Goal: Participate in discussion: Engage in conversation with other users on a specific topic

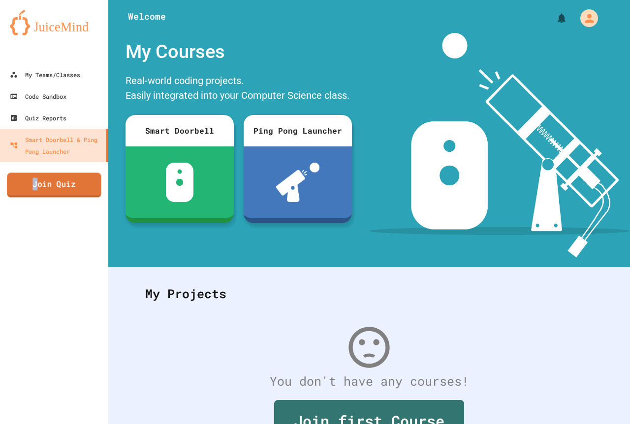
click at [35, 184] on link "Join Quiz" at bounding box center [54, 185] width 94 height 25
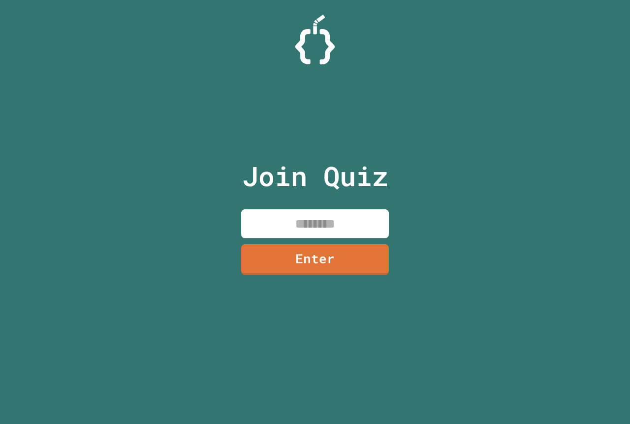
click at [309, 225] on input at bounding box center [315, 224] width 148 height 29
type input "********"
click at [324, 255] on link "Enter" at bounding box center [315, 259] width 149 height 32
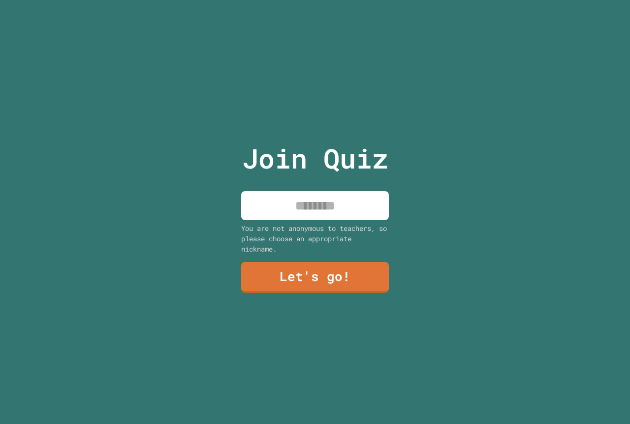
click at [317, 208] on input at bounding box center [315, 205] width 148 height 29
type input "*******"
click at [356, 279] on link "Let's go!" at bounding box center [315, 277] width 150 height 32
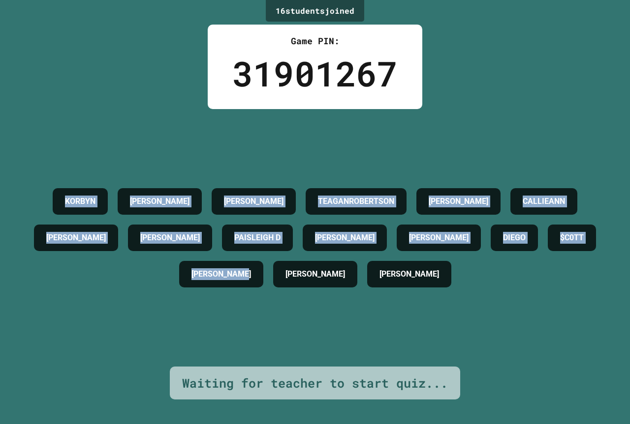
drag, startPoint x: 625, startPoint y: 361, endPoint x: 5, endPoint y: 99, distance: 672.7
click at [0, 102] on div "16 student s joined Game PIN: 31901267 [PERSON_NAME] [PERSON_NAME] TEAGANROBERT…" at bounding box center [315, 212] width 630 height 424
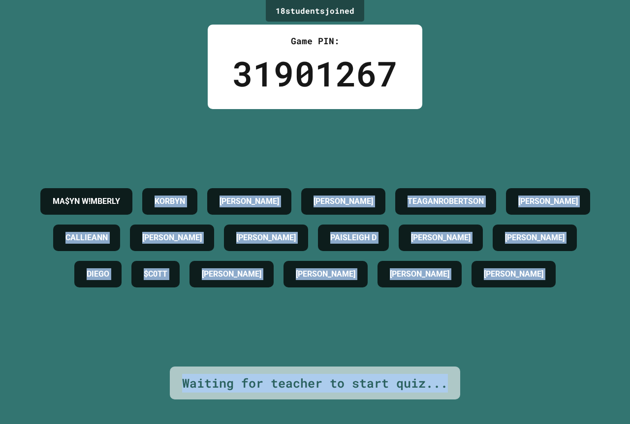
drag, startPoint x: 92, startPoint y: 163, endPoint x: 463, endPoint y: 396, distance: 437.6
click at [461, 396] on div "18 student s joined Game PIN: 31901267 MA$YN W!MBERLY [PERSON_NAME] [PERSON_NAM…" at bounding box center [315, 212] width 630 height 424
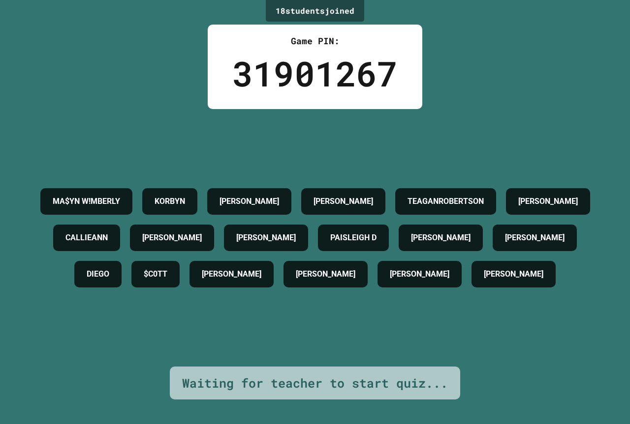
click at [136, 49] on div "18 student s joined Game PIN: 31901267 MA$YN W!MBERLY [PERSON_NAME] [PERSON_NAM…" at bounding box center [315, 212] width 630 height 424
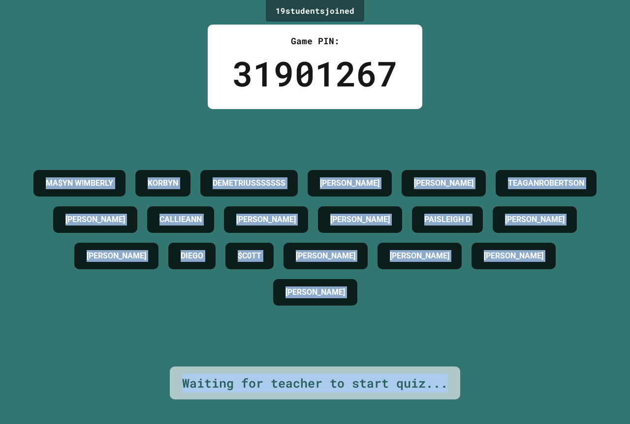
drag, startPoint x: 74, startPoint y: 138, endPoint x: 462, endPoint y: 388, distance: 462.0
click at [461, 390] on div "19 student s joined Game PIN: 31901267 MA$YN W![PERSON_NAME] DEMETRIUSSSSSSS [P…" at bounding box center [315, 212] width 630 height 424
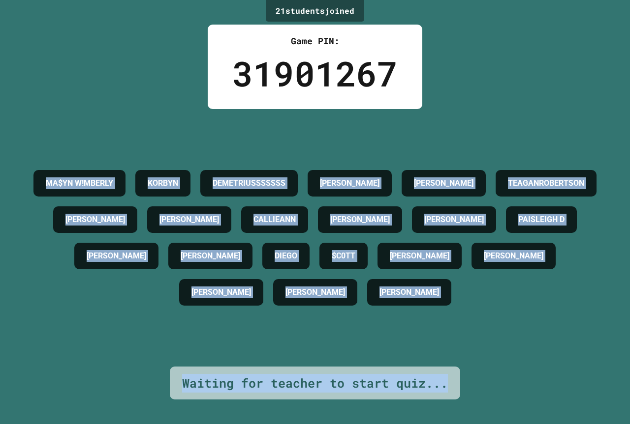
copy div "MA$YN W![PERSON_NAME] DEMETRIUSSSSSSS [PERSON_NAME] [PERSON_NAME] CALLIEANN [PE…"
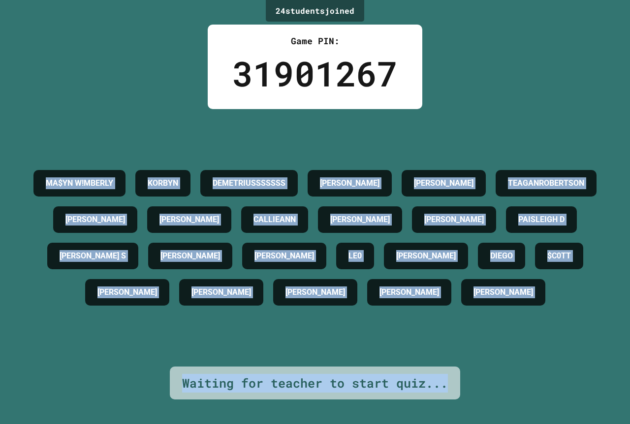
click at [79, 89] on div "24 student s joined Game PIN: 31901267 MA$YN W![PERSON_NAME] DEMETRIUSSSSSSS [P…" at bounding box center [315, 212] width 630 height 424
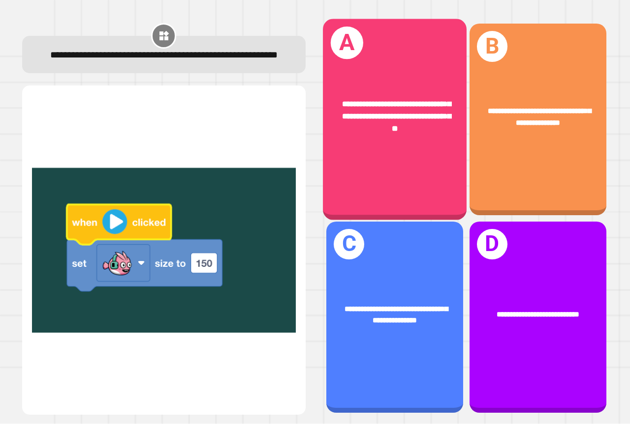
click at [409, 172] on div "**********" at bounding box center [395, 119] width 144 height 201
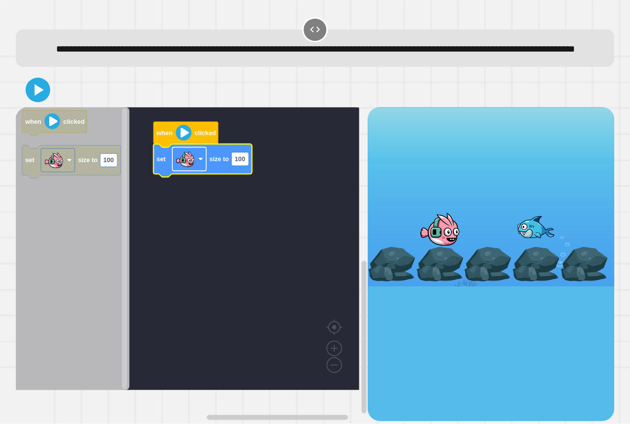
click at [183, 169] on image "Blockly Workspace" at bounding box center [185, 160] width 20 height 20
click at [278, 240] on rect "Blockly Workspace" at bounding box center [187, 248] width 343 height 283
click at [247, 166] on rect "Blockly Workspace" at bounding box center [239, 158] width 17 height 13
type input "***"
click at [43, 102] on icon at bounding box center [38, 90] width 24 height 24
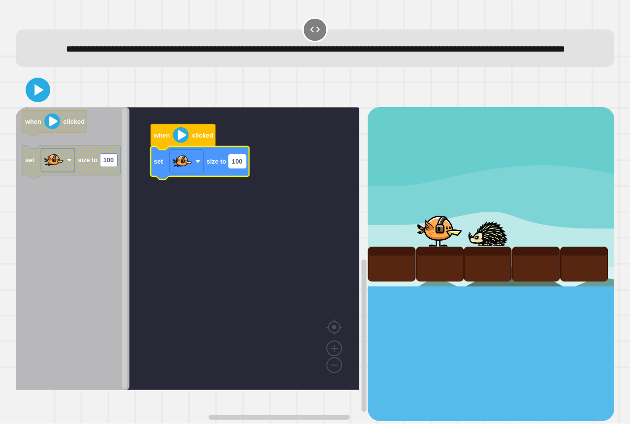
click at [239, 165] on text "100" at bounding box center [237, 161] width 10 height 7
click at [36, 97] on icon at bounding box center [39, 90] width 11 height 14
click at [241, 177] on input "***" at bounding box center [237, 177] width 17 height 13
type input "*"
type input "***"
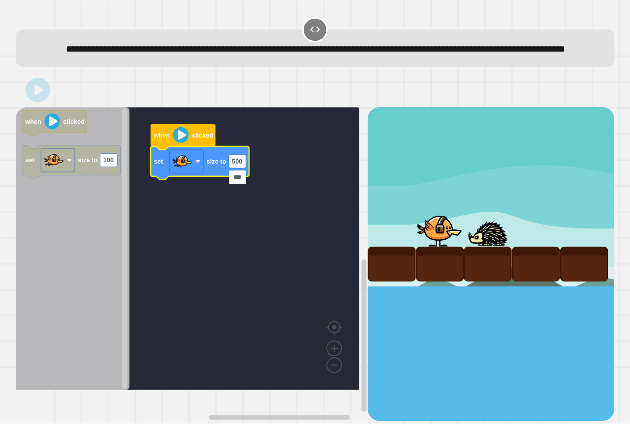
drag, startPoint x: 230, startPoint y: 177, endPoint x: 72, endPoint y: 101, distance: 175.6
click at [73, 104] on div at bounding box center [315, 90] width 598 height 34
click at [60, 107] on div at bounding box center [315, 90] width 598 height 34
drag, startPoint x: 60, startPoint y: 100, endPoint x: 264, endPoint y: 116, distance: 204.7
click at [69, 102] on div at bounding box center [315, 90] width 598 height 34
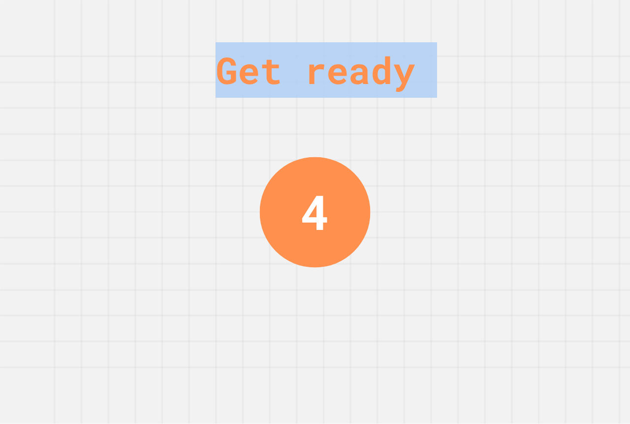
drag, startPoint x: 432, startPoint y: 354, endPoint x: 241, endPoint y: -60, distance: 455.5
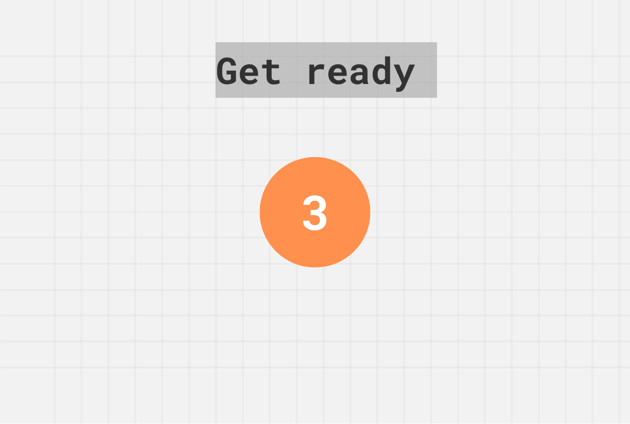
click at [134, 314] on div "Get ready 3" at bounding box center [315, 212] width 630 height 424
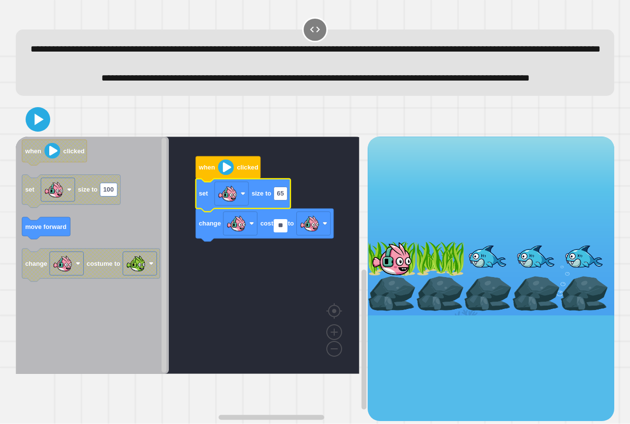
type input "***"
click at [234, 204] on image "Blockly Workspace" at bounding box center [227, 194] width 20 height 20
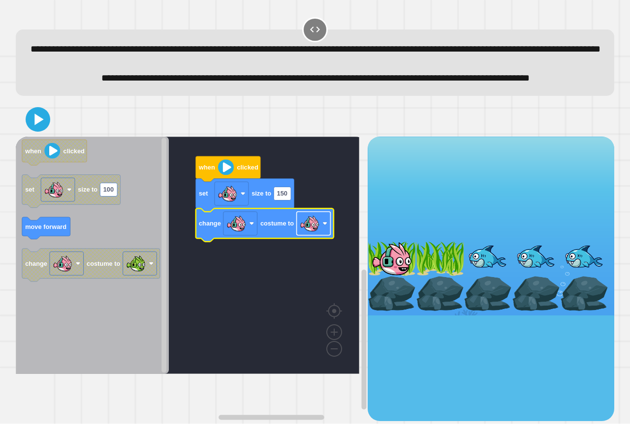
click at [317, 234] on image "Blockly Workspace" at bounding box center [310, 224] width 20 height 20
click at [244, 234] on image "Blockly Workspace" at bounding box center [236, 224] width 20 height 20
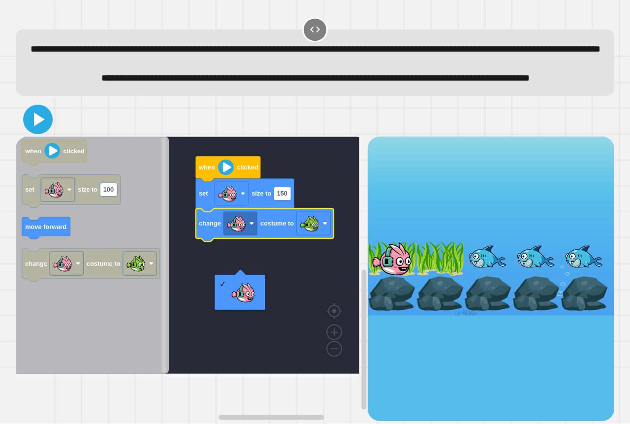
click at [33, 131] on icon at bounding box center [38, 120] width 24 height 24
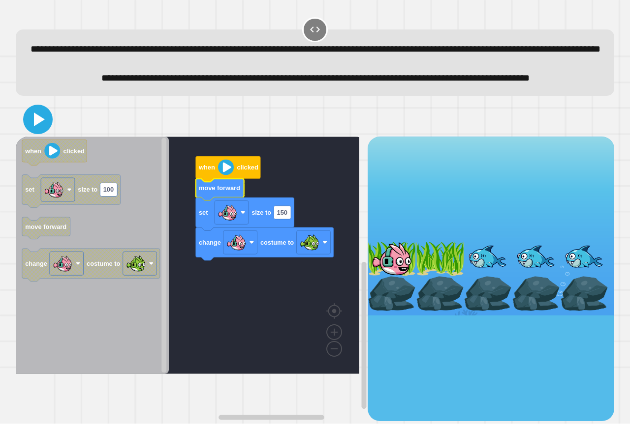
click at [33, 131] on icon at bounding box center [38, 120] width 24 height 24
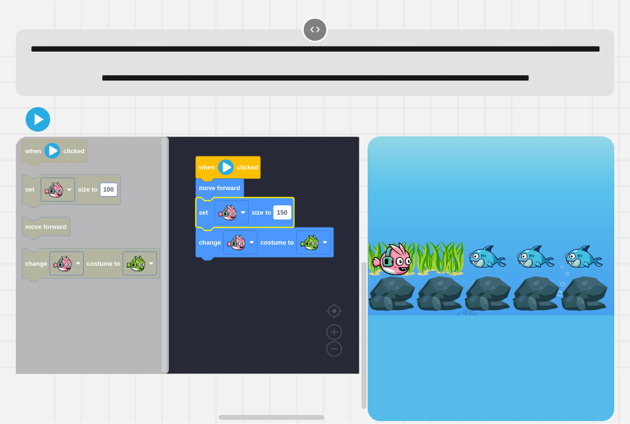
click at [288, 219] on g "150" at bounding box center [281, 212] width 17 height 13
type input "**"
click at [30, 131] on icon at bounding box center [38, 120] width 24 height 24
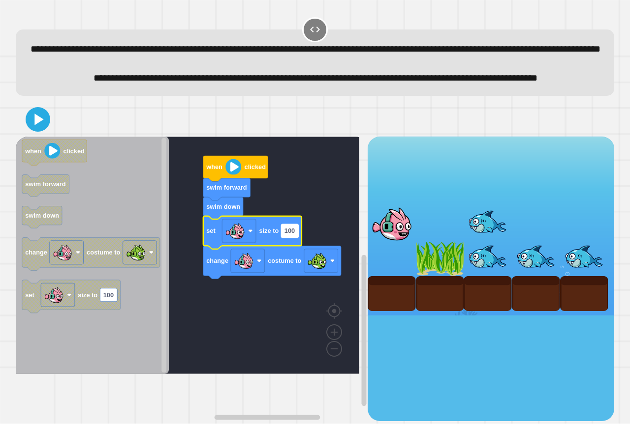
click at [296, 238] on rect "Blockly Workspace" at bounding box center [289, 230] width 17 height 13
type input "*"
drag, startPoint x: 40, startPoint y: 147, endPoint x: 38, endPoint y: 140, distance: 7.6
click at [38, 131] on icon at bounding box center [38, 120] width 24 height 24
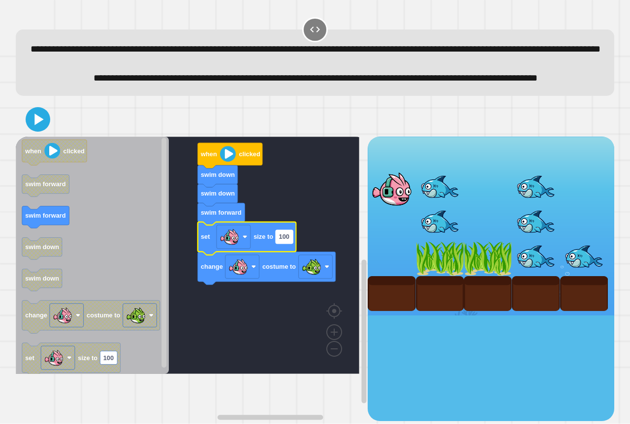
click at [287, 243] on rect "Blockly Workspace" at bounding box center [283, 236] width 17 height 13
type input "*"
click at [47, 131] on icon at bounding box center [38, 120] width 24 height 24
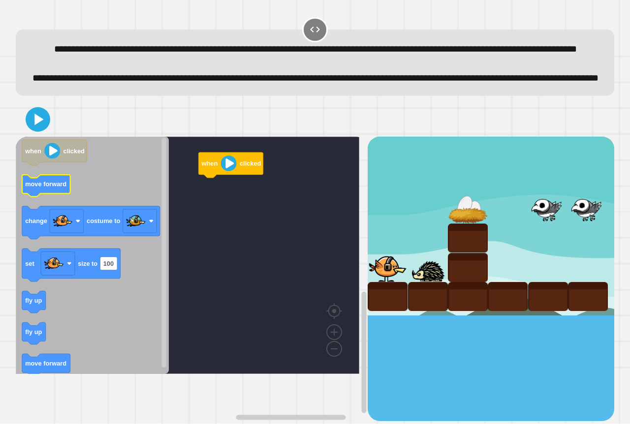
click at [48, 188] on text "move forward" at bounding box center [45, 184] width 41 height 7
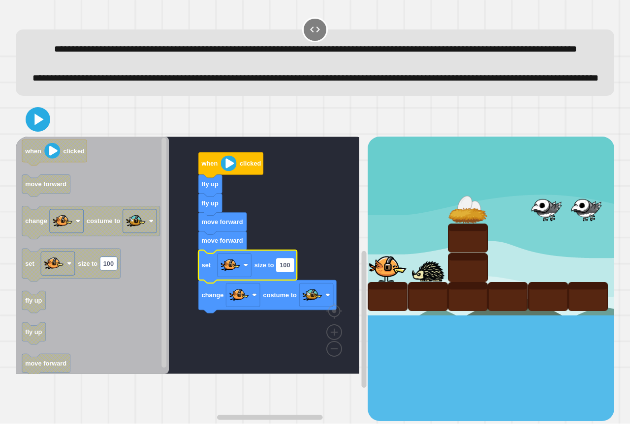
click at [291, 272] on rect "Blockly Workspace" at bounding box center [284, 265] width 17 height 13
type input "*"
drag, startPoint x: 33, startPoint y: 137, endPoint x: 37, endPoint y: 140, distance: 5.3
click at [33, 137] on div at bounding box center [315, 119] width 598 height 34
click at [37, 131] on icon at bounding box center [38, 120] width 24 height 24
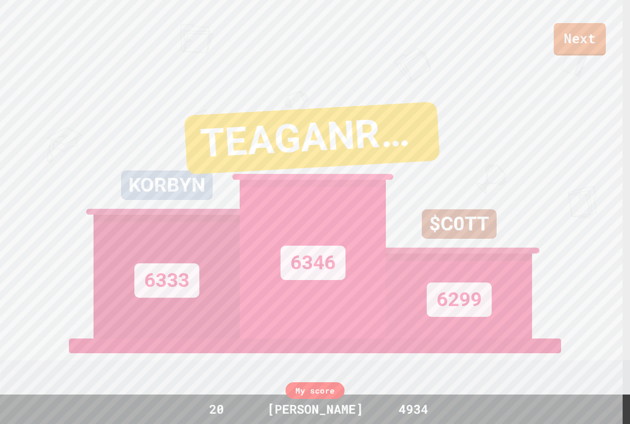
click at [596, 53] on link "Next" at bounding box center [579, 39] width 52 height 32
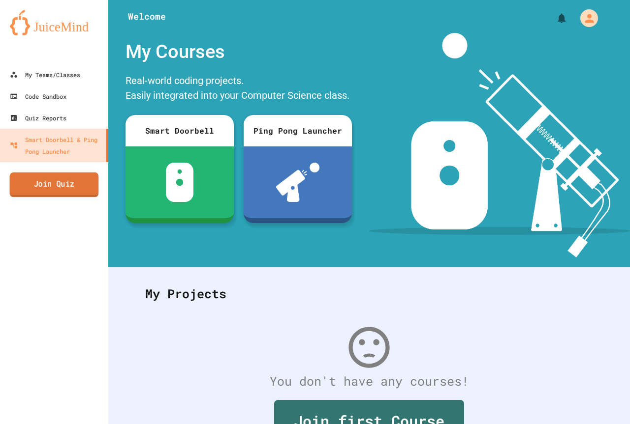
click at [78, 191] on link "Join Quiz" at bounding box center [54, 185] width 89 height 25
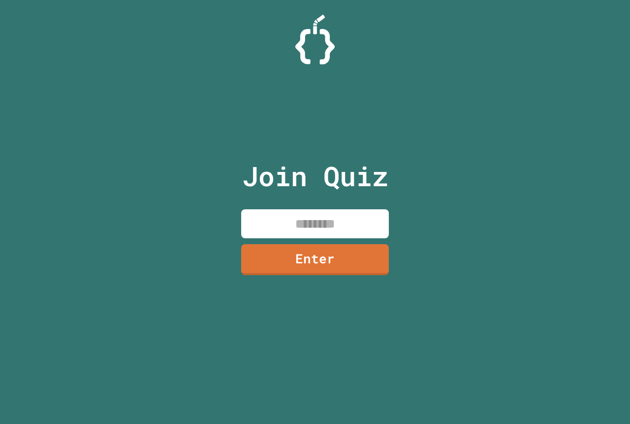
click at [374, 222] on input at bounding box center [315, 224] width 148 height 29
click at [350, 263] on link "Enter" at bounding box center [315, 258] width 148 height 32
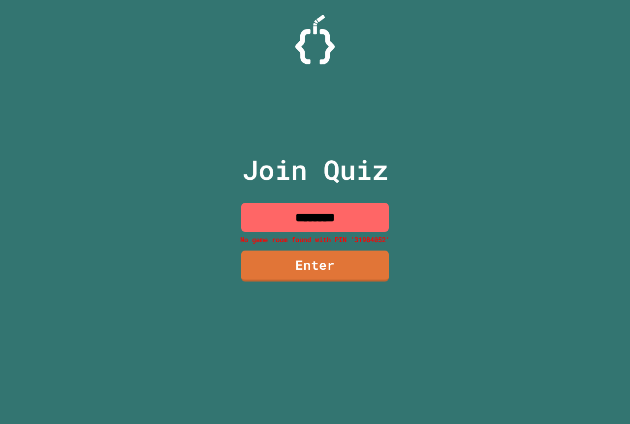
click at [316, 221] on input "********" at bounding box center [315, 217] width 148 height 29
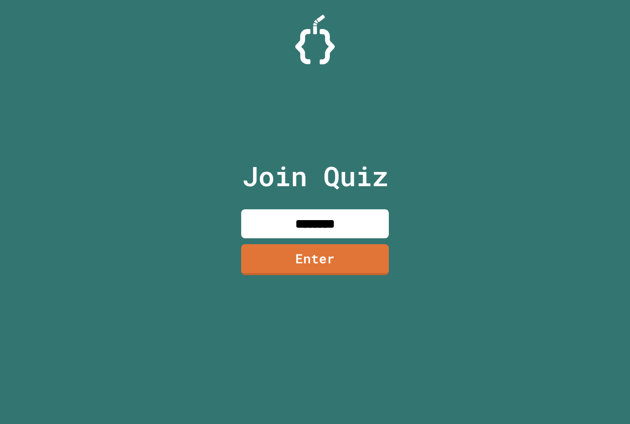
type input "********"
click at [318, 250] on link "Enter" at bounding box center [314, 258] width 143 height 32
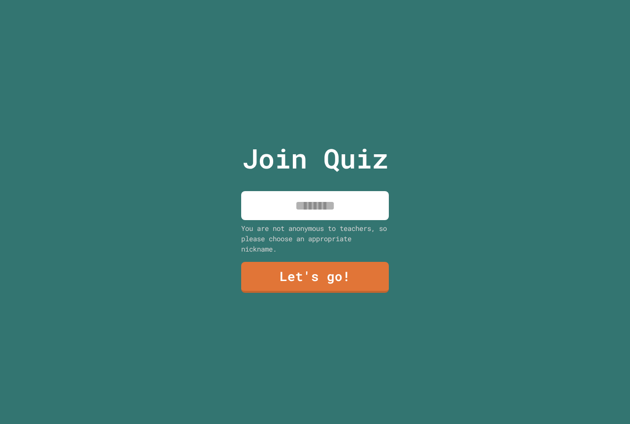
click at [317, 210] on input at bounding box center [315, 205] width 148 height 29
click at [332, 207] on input "********" at bounding box center [315, 205] width 148 height 29
click at [338, 192] on input "*******" at bounding box center [315, 205] width 148 height 29
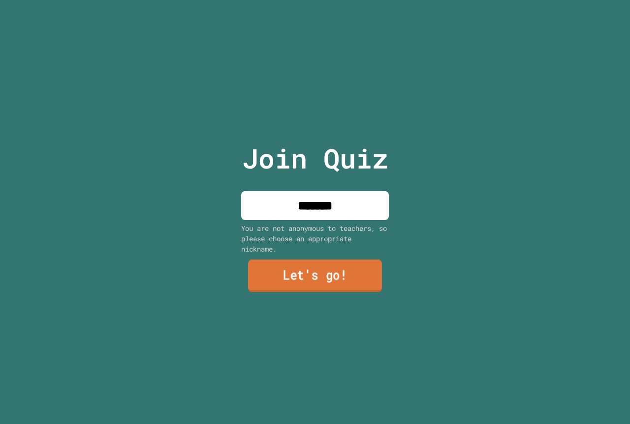
type input "*******"
click at [318, 272] on link "Let's go!" at bounding box center [315, 276] width 134 height 32
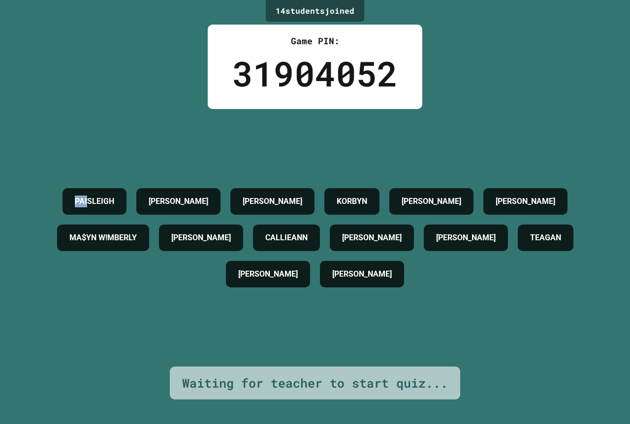
drag, startPoint x: 46, startPoint y: 147, endPoint x: 125, endPoint y: 195, distance: 92.5
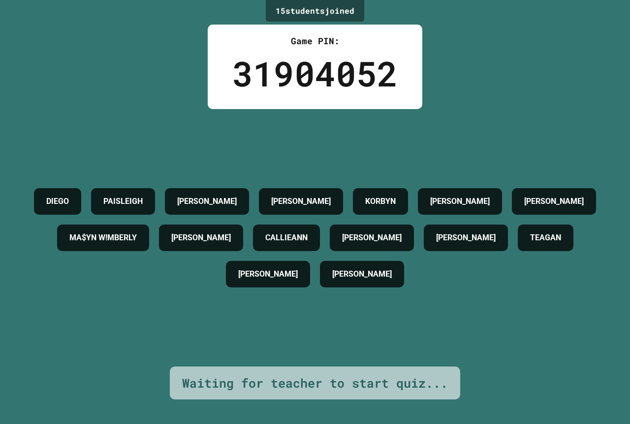
drag, startPoint x: 125, startPoint y: 195, endPoint x: 528, endPoint y: 314, distance: 420.5
click at [528, 293] on div "[PERSON_NAME] [PERSON_NAME] [PERSON_NAME] MA$YN W!MBERLY [PERSON_NAME] CALLIEAN…" at bounding box center [315, 237] width 580 height 109
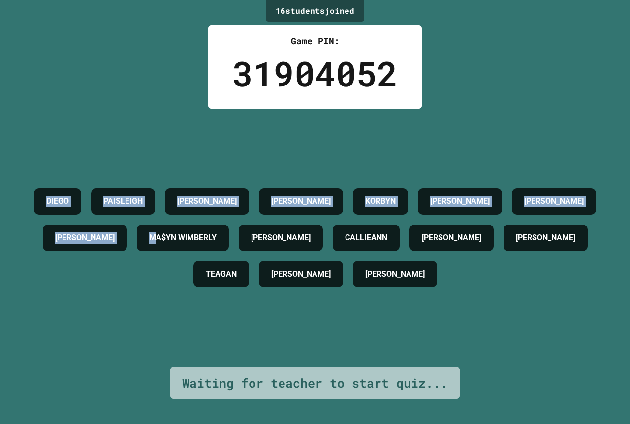
click at [111, 70] on div "16 student s joined Game PIN: 31904052 [PERSON_NAME] [PERSON_NAME] [PERSON_NAME…" at bounding box center [315, 212] width 630 height 424
click at [21, 111] on div "16 student s joined Game PIN: 31904052 [PERSON_NAME] [PERSON_NAME] [PERSON_NAME…" at bounding box center [315, 212] width 630 height 424
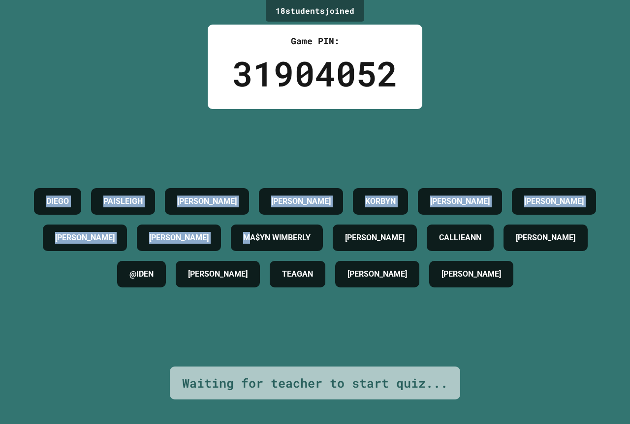
drag, startPoint x: 77, startPoint y: 165, endPoint x: 507, endPoint y: 342, distance: 465.5
click at [507, 342] on div "[PERSON_NAME] [PERSON_NAME] [PERSON_NAME] GABBY [PERSON_NAME] MA$YN W!MBERLY [P…" at bounding box center [315, 238] width 580 height 258
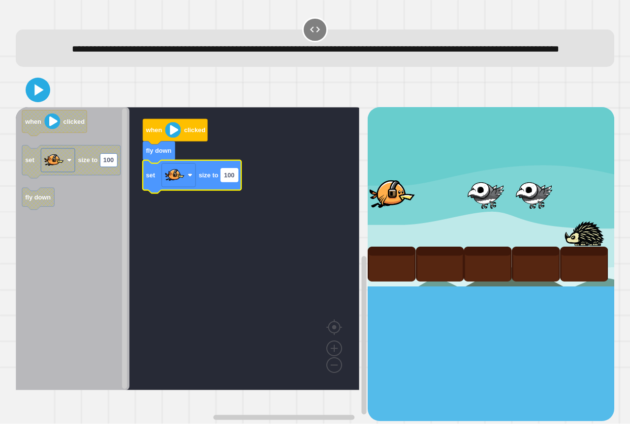
click at [237, 182] on rect "Blockly Workspace" at bounding box center [229, 175] width 17 height 13
type input "*"
click at [43, 100] on icon at bounding box center [38, 90] width 20 height 20
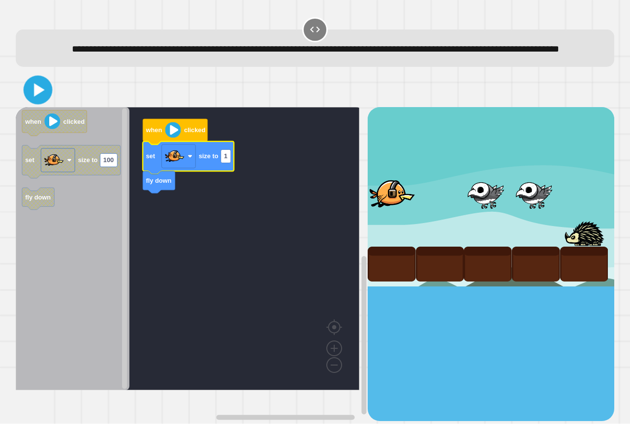
click at [33, 99] on icon at bounding box center [38, 90] width 23 height 23
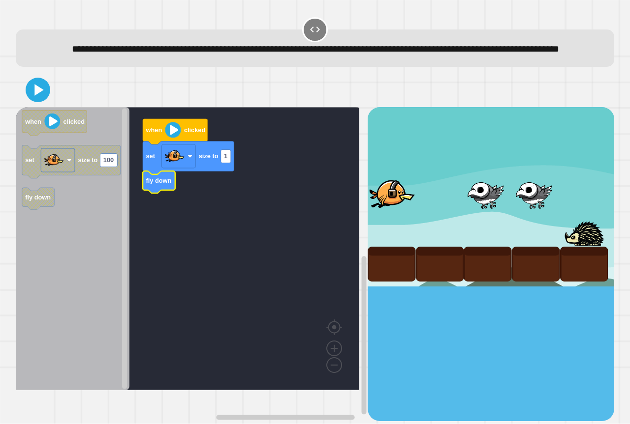
click at [151, 194] on icon "Blockly Workspace" at bounding box center [159, 183] width 32 height 22
click at [229, 163] on rect "Blockly Workspace" at bounding box center [226, 156] width 10 height 13
type input "*"
type input "***"
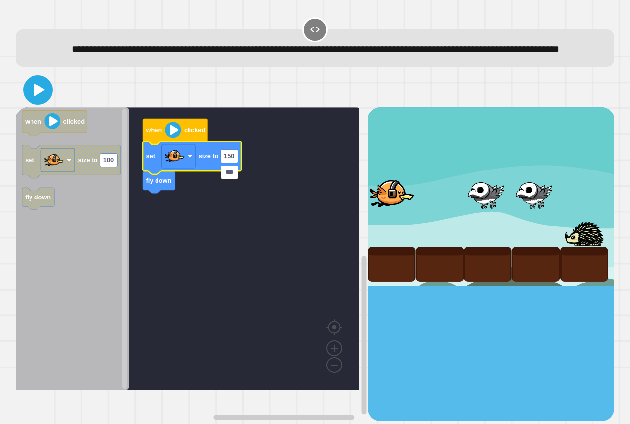
click at [32, 102] on icon at bounding box center [38, 90] width 24 height 24
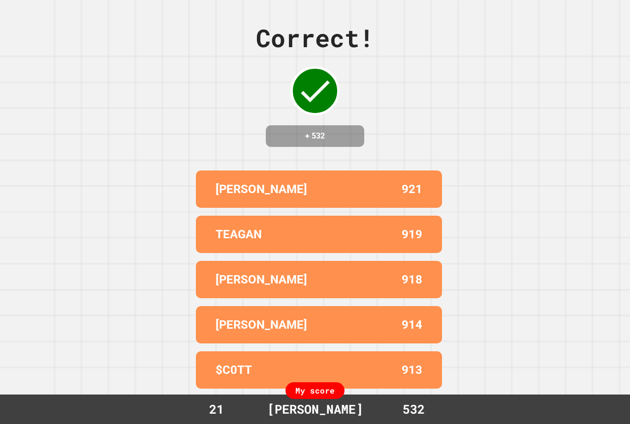
click at [90, 81] on div "Correct! + 532 [PERSON_NAME] 921 TEAGAN 919 CONNOR 918 [PERSON_NAME] 914 $C0TT …" at bounding box center [315, 212] width 630 height 424
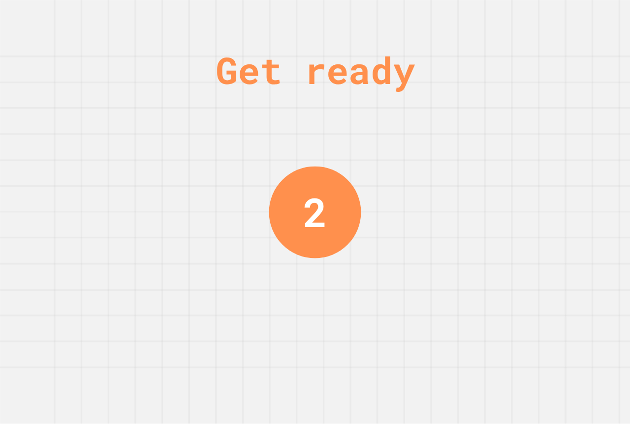
drag, startPoint x: 207, startPoint y: 68, endPoint x: 105, endPoint y: 114, distance: 111.6
click at [127, 132] on div "Get ready 2" at bounding box center [315, 212] width 630 height 424
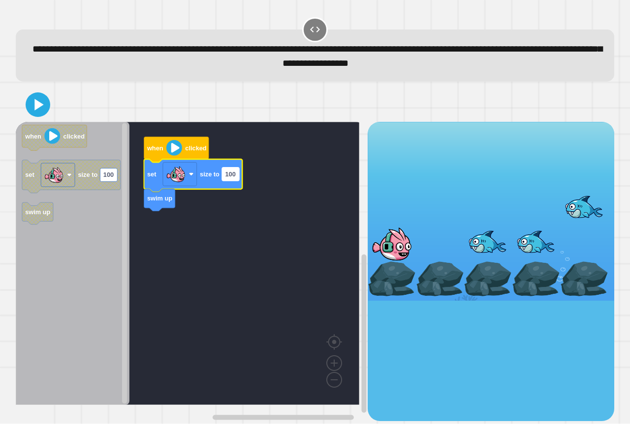
click at [234, 178] on text "100" at bounding box center [230, 174] width 10 height 7
type input "******"
click at [109, 89] on div at bounding box center [315, 105] width 598 height 34
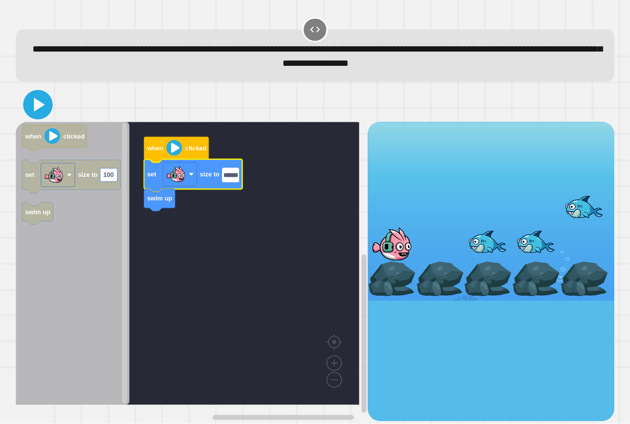
click at [30, 109] on icon at bounding box center [38, 105] width 24 height 24
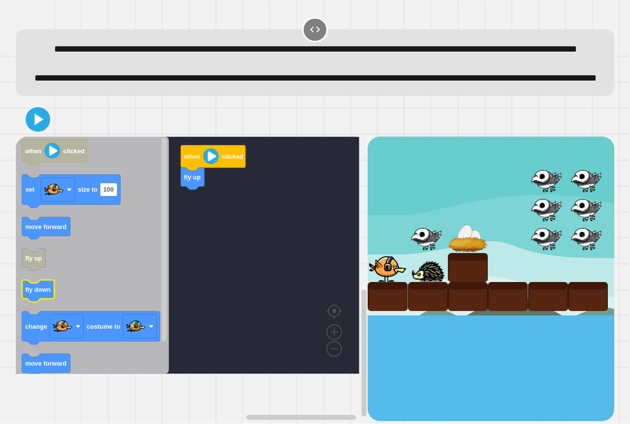
click at [54, 302] on icon "Blockly Workspace" at bounding box center [38, 291] width 32 height 22
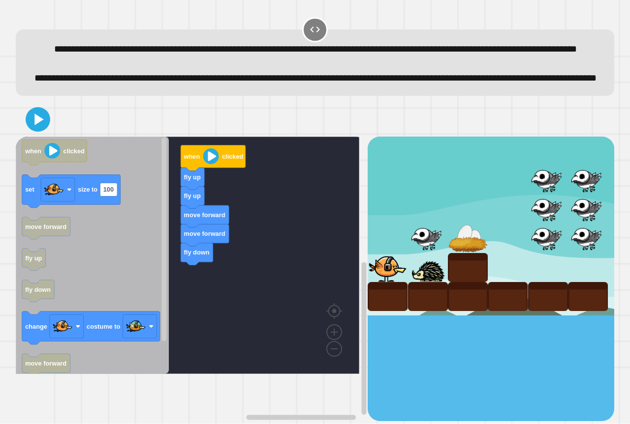
click at [227, 310] on div "when clicked fly up fly up move forward move forward fly down when clicked set …" at bounding box center [192, 279] width 352 height 285
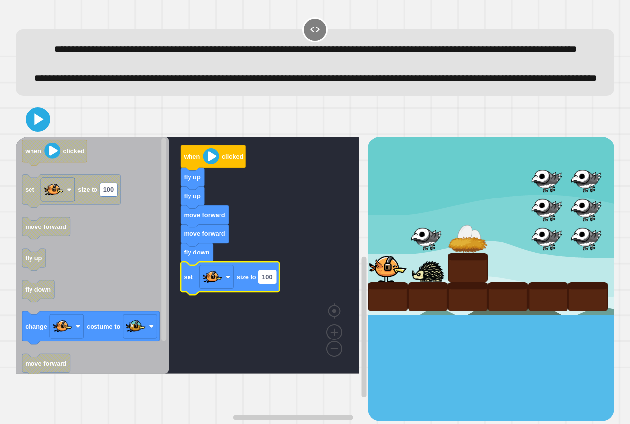
click at [275, 284] on rect "Blockly Workspace" at bounding box center [267, 277] width 17 height 13
type input "*"
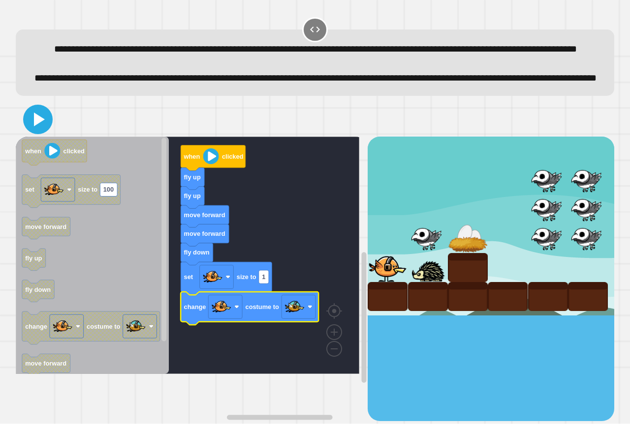
click at [36, 126] on icon at bounding box center [39, 120] width 11 height 14
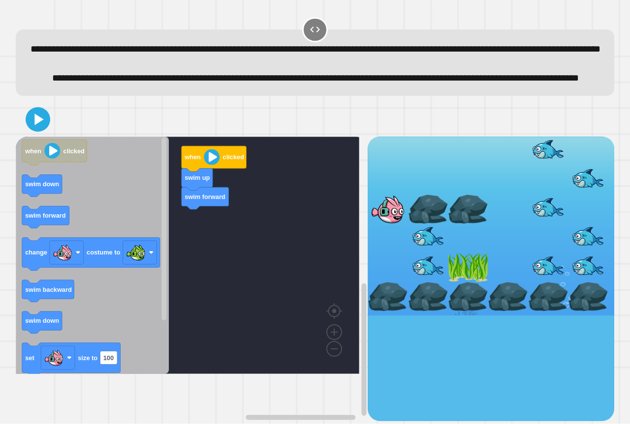
click at [180, 44] on span "**********" at bounding box center [315, 48] width 570 height 9
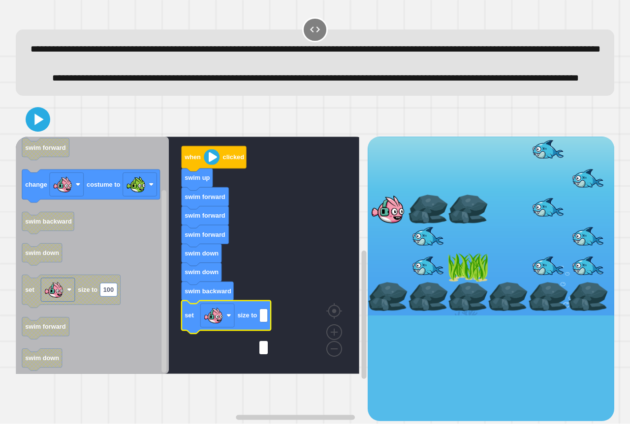
type input "*"
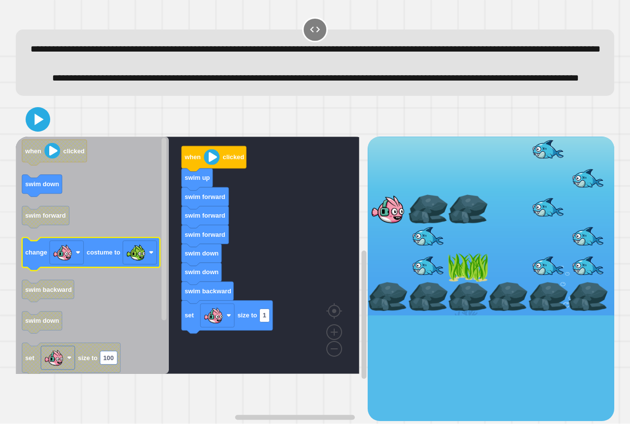
click at [222, 289] on div "when clicked swim up swim forward swim forward swim forward swim down swim down…" at bounding box center [192, 279] width 352 height 285
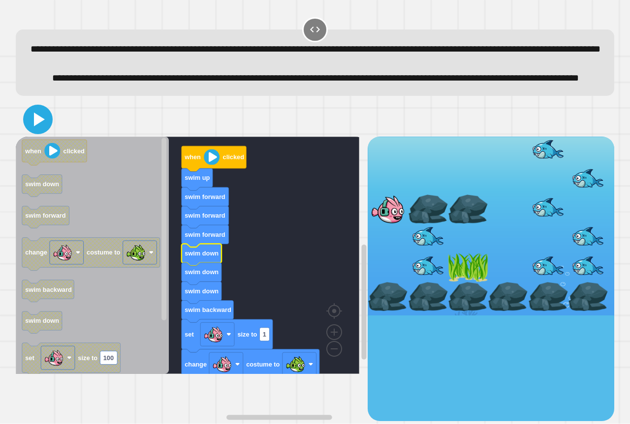
click at [30, 131] on icon at bounding box center [38, 120] width 24 height 24
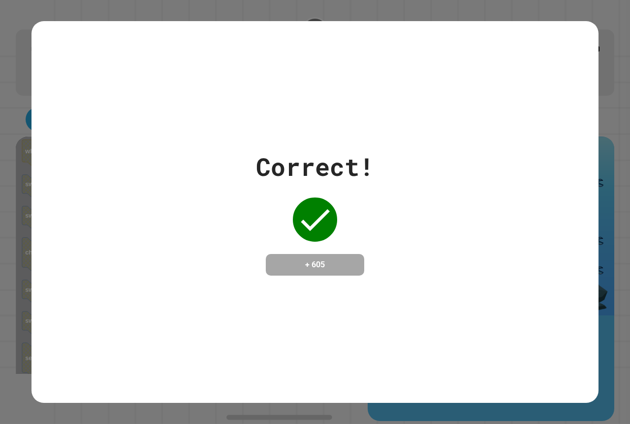
drag, startPoint x: 72, startPoint y: 185, endPoint x: 119, endPoint y: 190, distance: 47.5
click at [119, 190] on div "Correct! + 605" at bounding box center [314, 212] width 567 height 127
drag, startPoint x: 23, startPoint y: 199, endPoint x: 80, endPoint y: 208, distance: 57.7
click at [87, 208] on div "Correct! + 605" at bounding box center [315, 212] width 630 height 424
drag, startPoint x: 16, startPoint y: 208, endPoint x: 60, endPoint y: 215, distance: 44.3
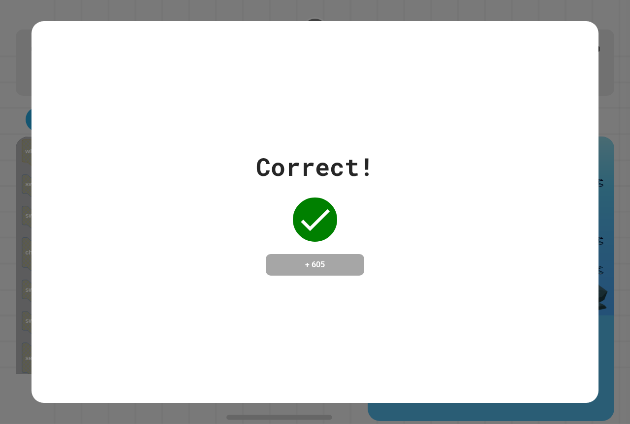
click at [60, 215] on div "Correct! + 605" at bounding box center [315, 212] width 630 height 424
drag, startPoint x: 69, startPoint y: 386, endPoint x: 0, endPoint y: 187, distance: 210.3
click at [17, 184] on div "Correct! + 605" at bounding box center [315, 212] width 630 height 424
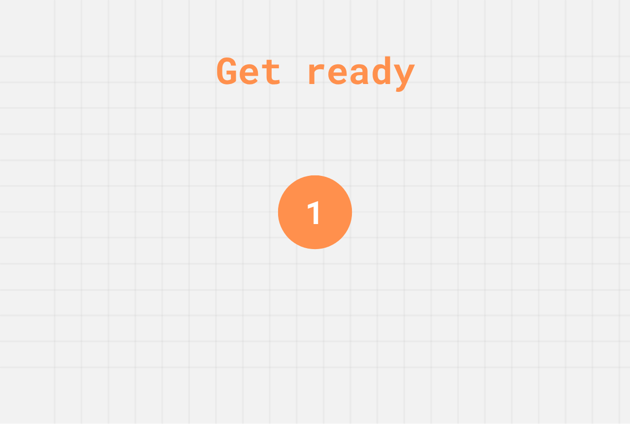
drag, startPoint x: 77, startPoint y: 402, endPoint x: 176, endPoint y: 382, distance: 100.5
click at [103, 396] on div "Get ready 1" at bounding box center [315, 212] width 630 height 424
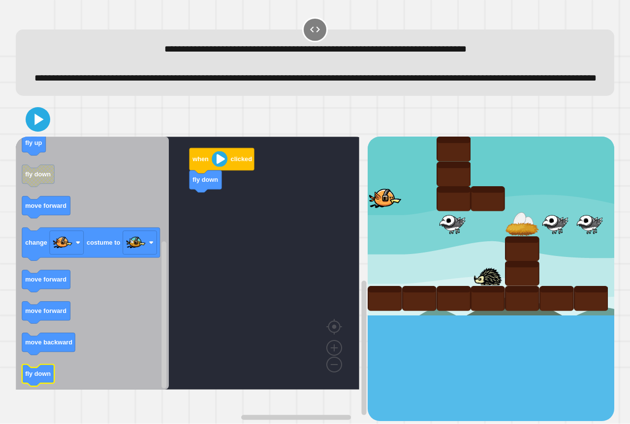
click at [63, 383] on icon "Blockly Workspace" at bounding box center [92, 263] width 153 height 253
drag, startPoint x: 375, startPoint y: 208, endPoint x: 377, endPoint y: 216, distance: 8.1
click at [377, 211] on div at bounding box center [384, 198] width 34 height 25
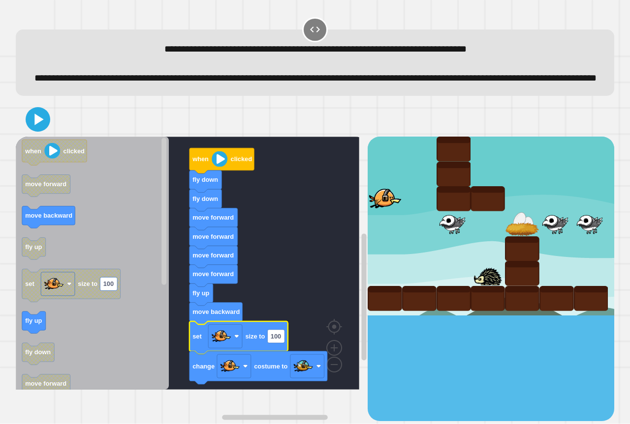
click at [282, 355] on icon "Blockly Workspace" at bounding box center [238, 338] width 98 height 33
click at [281, 343] on rect "Blockly Workspace" at bounding box center [275, 336] width 17 height 13
type input "*"
click at [37, 126] on icon at bounding box center [39, 120] width 11 height 14
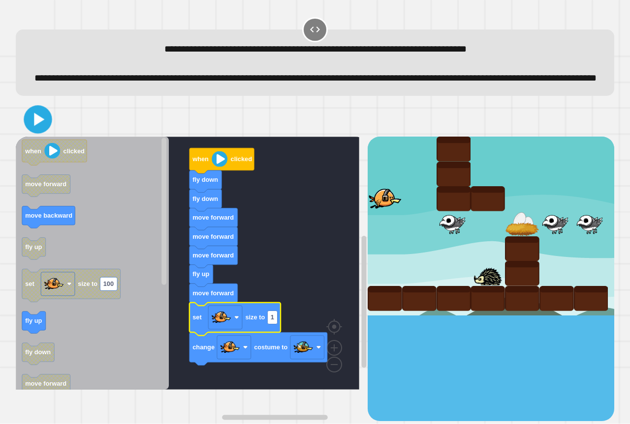
click at [36, 126] on icon at bounding box center [39, 119] width 10 height 13
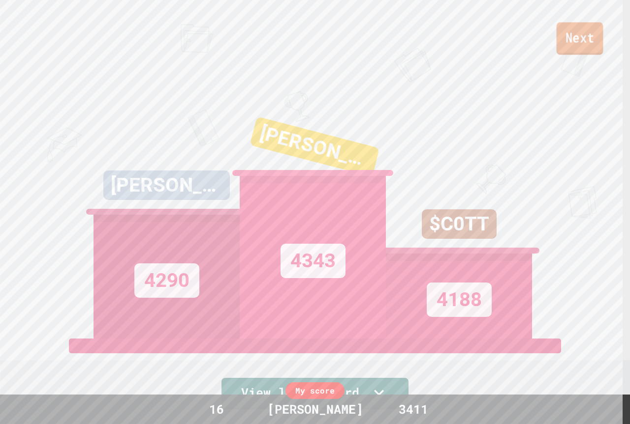
click at [563, 49] on link "Next" at bounding box center [579, 38] width 47 height 32
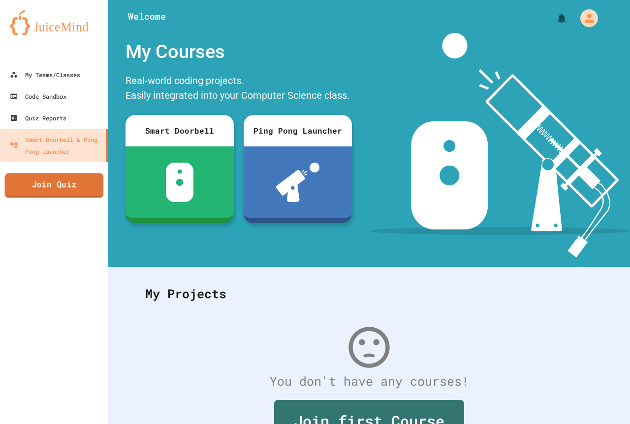
click at [81, 183] on link "Join Quiz" at bounding box center [54, 185] width 99 height 25
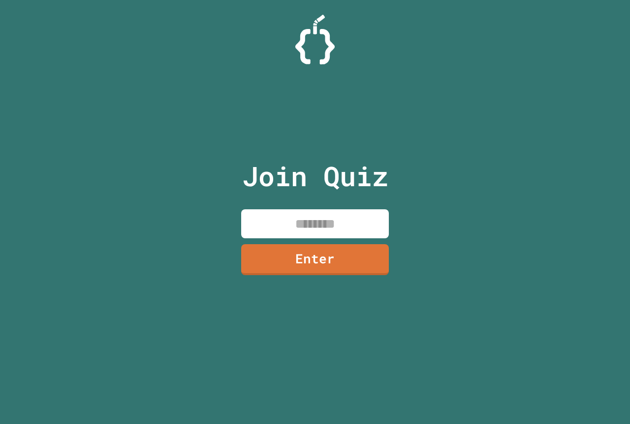
click at [304, 224] on input at bounding box center [315, 224] width 148 height 29
type input "********"
drag, startPoint x: 277, startPoint y: 296, endPoint x: 265, endPoint y: 257, distance: 40.9
click at [265, 257] on link "Enter" at bounding box center [315, 259] width 148 height 31
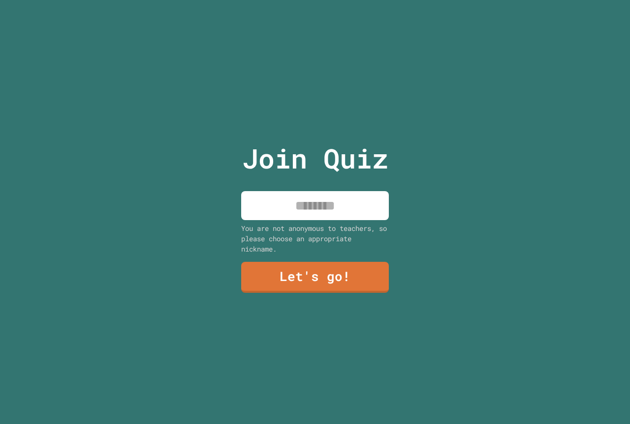
click at [271, 208] on input at bounding box center [315, 205] width 148 height 29
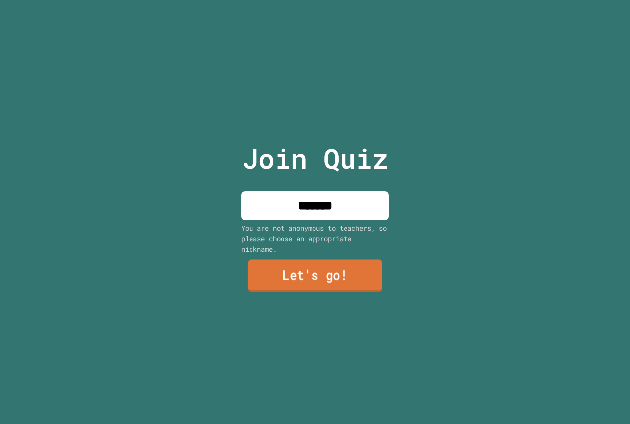
type input "*******"
click at [298, 280] on link "Let's go!" at bounding box center [314, 276] width 135 height 32
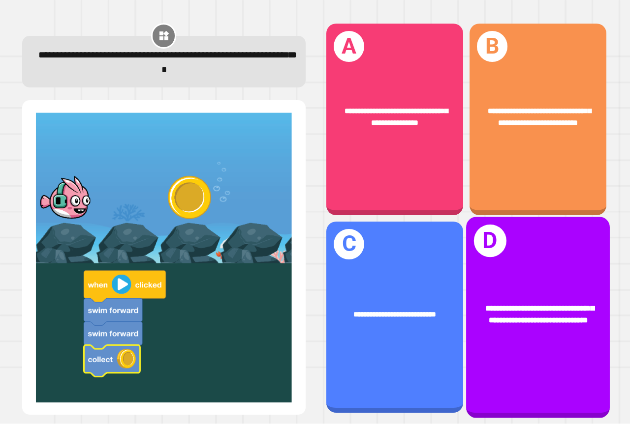
click at [520, 250] on div "**********" at bounding box center [538, 317] width 144 height 201
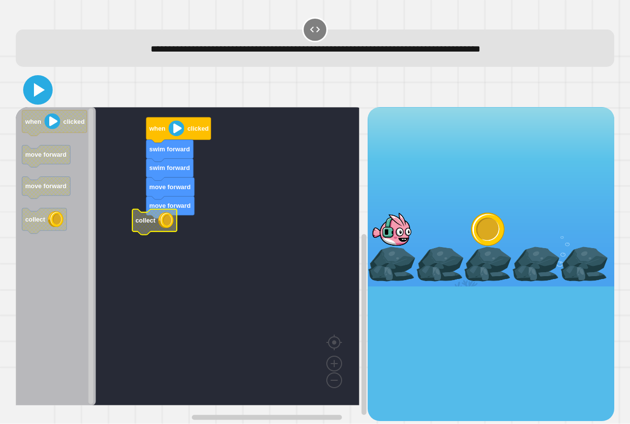
drag, startPoint x: 41, startPoint y: 91, endPoint x: 57, endPoint y: 107, distance: 21.6
click at [43, 94] on icon at bounding box center [38, 90] width 24 height 24
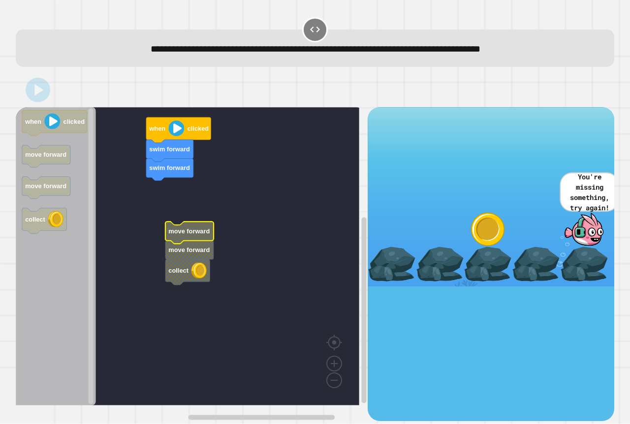
click at [173, 278] on g "swim forward swim forward when clicked move forward move forward collect" at bounding box center [195, 256] width 358 height 299
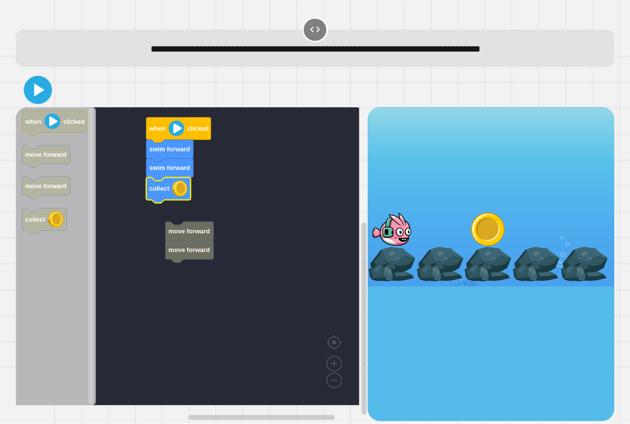
click at [44, 93] on icon at bounding box center [38, 90] width 23 height 23
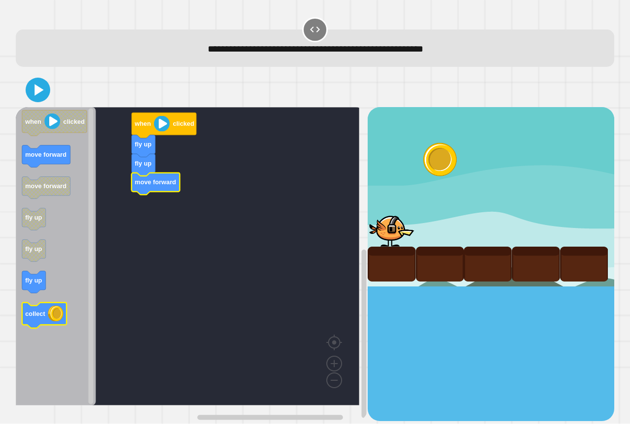
click at [36, 326] on icon "when clicked move forward move forward fly up fly up fly up collect" at bounding box center [56, 256] width 80 height 299
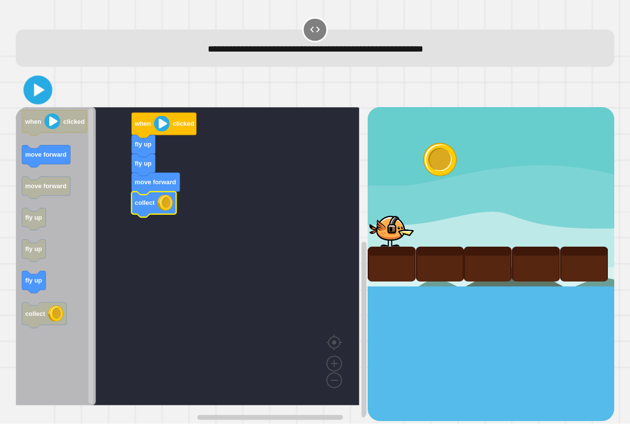
click at [35, 96] on icon at bounding box center [39, 90] width 11 height 13
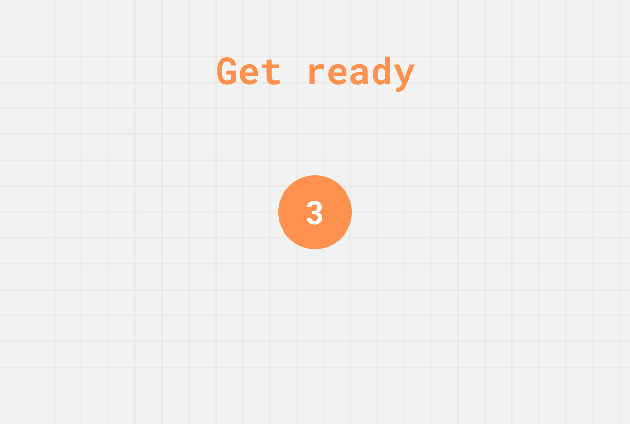
drag, startPoint x: 7, startPoint y: 8, endPoint x: 488, endPoint y: 54, distance: 483.2
click at [518, 92] on div "Get ready 3" at bounding box center [315, 212] width 630 height 424
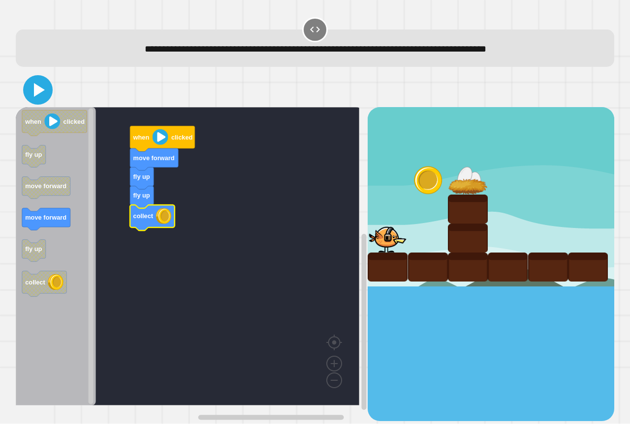
click at [36, 86] on icon at bounding box center [38, 90] width 24 height 24
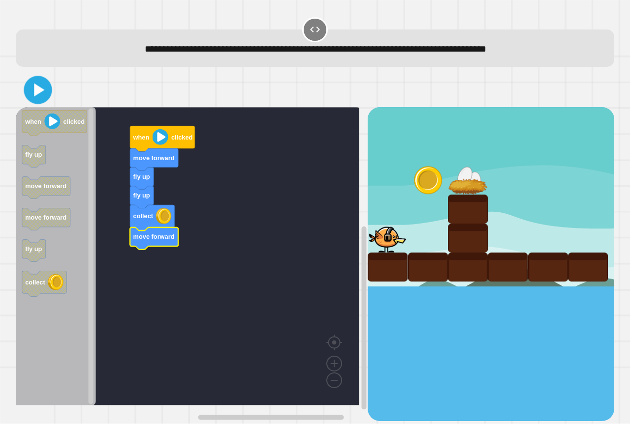
click at [30, 86] on icon at bounding box center [38, 90] width 23 height 23
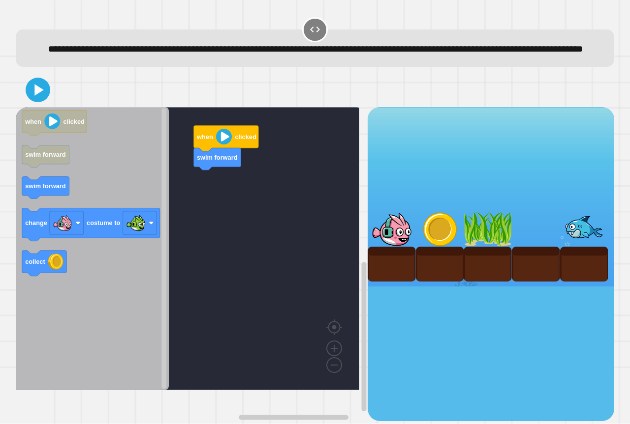
click at [102, 170] on icon "Blockly Workspace" at bounding box center [92, 248] width 153 height 283
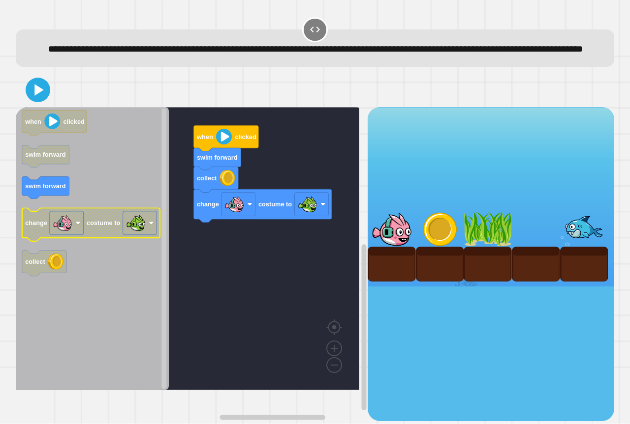
click at [140, 233] on image "Blockly Workspace" at bounding box center [136, 223] width 20 height 20
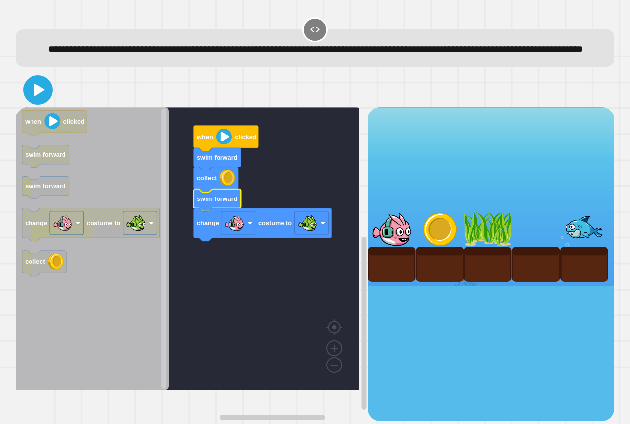
click at [40, 97] on icon at bounding box center [39, 90] width 11 height 14
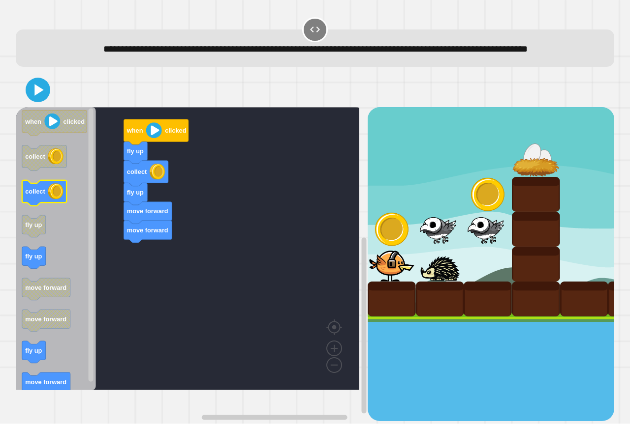
click at [72, 219] on icon "Blockly Workspace" at bounding box center [56, 248] width 80 height 283
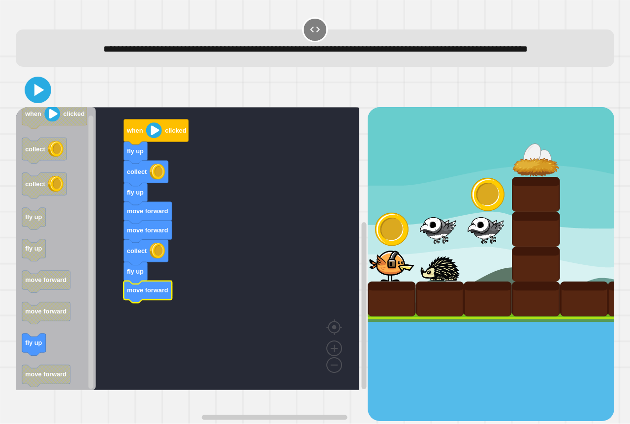
click at [43, 101] on icon at bounding box center [37, 90] width 21 height 21
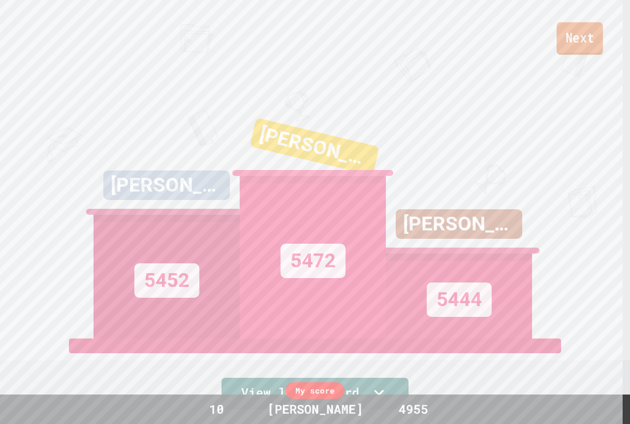
click at [593, 32] on link "Next" at bounding box center [579, 38] width 46 height 32
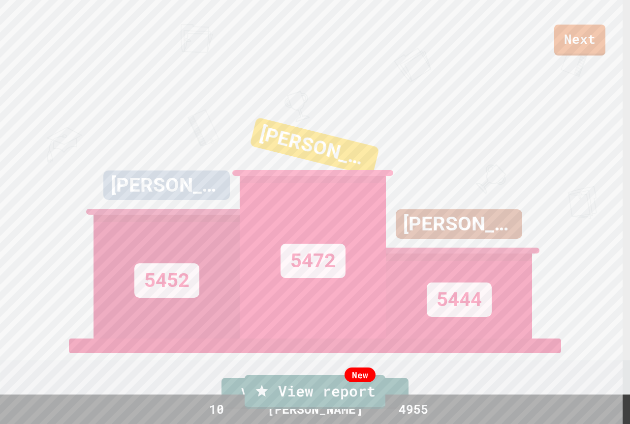
drag, startPoint x: 333, startPoint y: 265, endPoint x: 329, endPoint y: 262, distance: 5.3
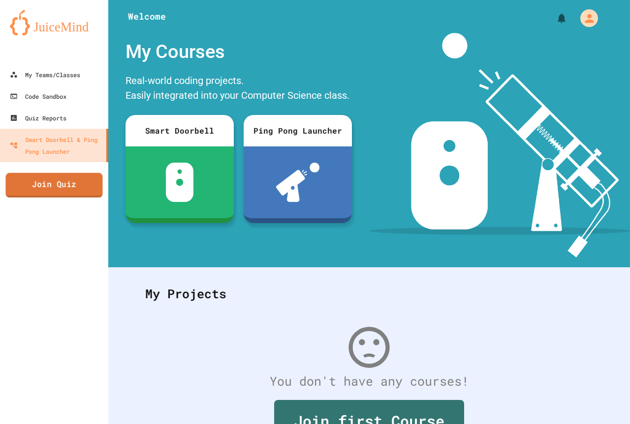
click at [88, 190] on link "Join Quiz" at bounding box center [53, 185] width 97 height 25
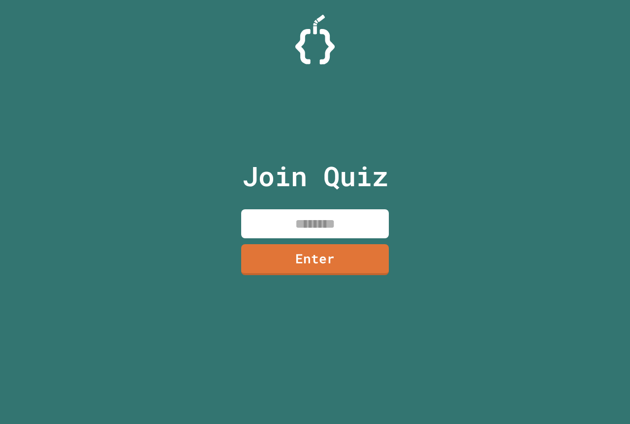
click at [337, 219] on input at bounding box center [315, 224] width 148 height 29
click at [334, 242] on div "Join Quiz ******** Enter" at bounding box center [315, 212] width 166 height 375
click at [339, 254] on link "Enter" at bounding box center [315, 259] width 150 height 32
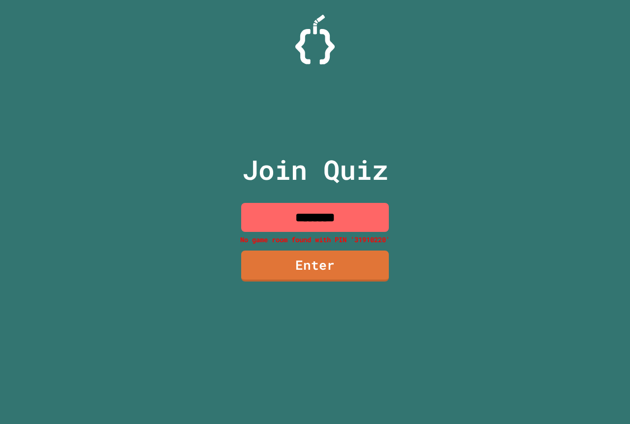
drag, startPoint x: 371, startPoint y: 202, endPoint x: 370, endPoint y: 213, distance: 10.8
click at [371, 203] on div "Join Quiz ******** No game room found with PIN '31910220' Enter" at bounding box center [315, 212] width 166 height 375
click at [368, 218] on input "********" at bounding box center [315, 217] width 148 height 29
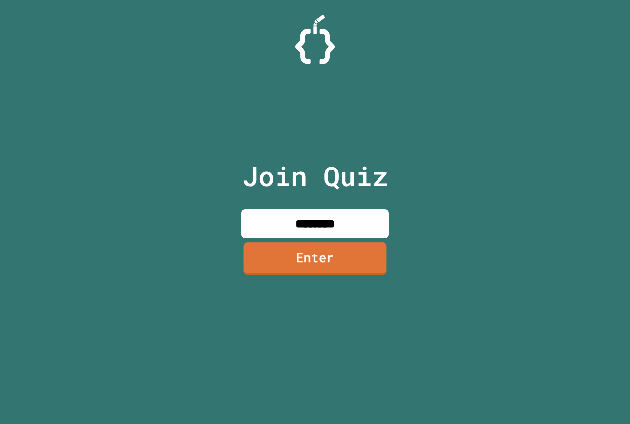
type input "********"
click at [344, 255] on link "Enter" at bounding box center [315, 259] width 150 height 32
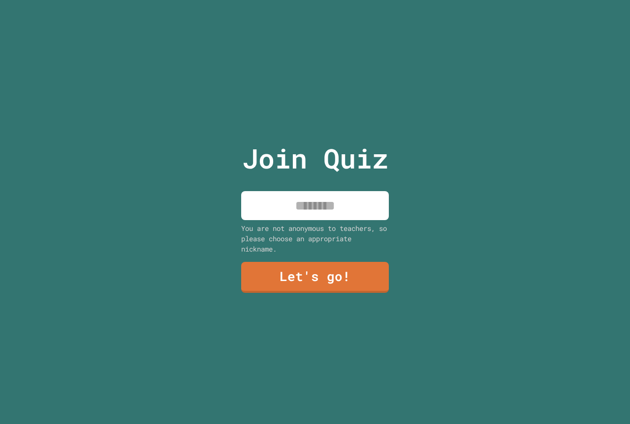
click at [346, 250] on div "You are not anonymous to teachers, so please choose an appropriate nickname." at bounding box center [315, 238] width 148 height 31
click at [289, 203] on input at bounding box center [315, 205] width 148 height 29
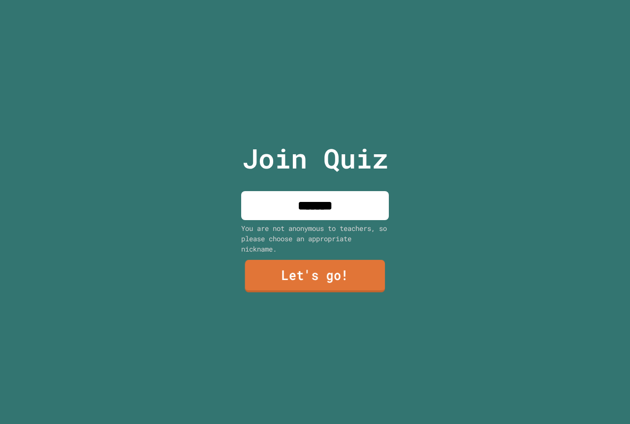
type input "*******"
click at [328, 266] on link "Let's go!" at bounding box center [314, 277] width 143 height 32
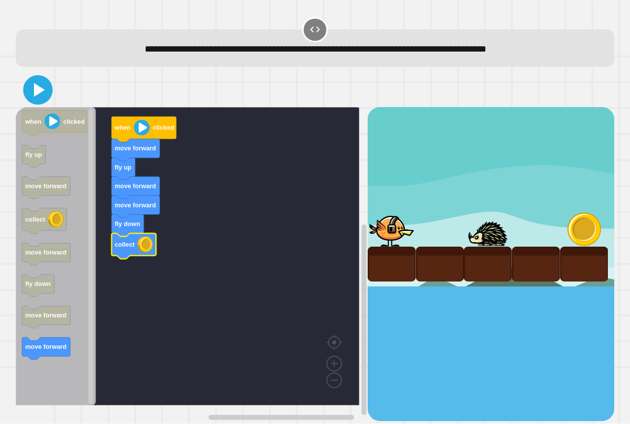
click at [31, 89] on icon at bounding box center [38, 90] width 24 height 24
click at [71, 347] on icon "Blockly Workspace" at bounding box center [56, 256] width 80 height 299
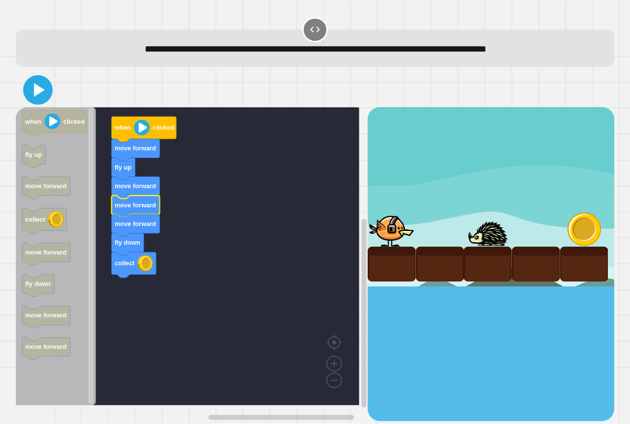
click at [35, 90] on icon at bounding box center [39, 90] width 11 height 14
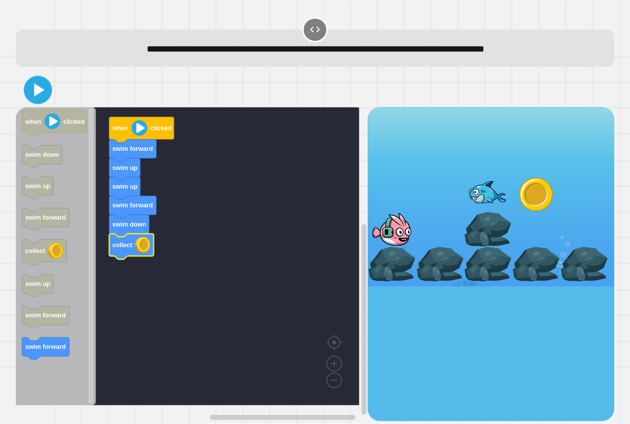
click at [45, 85] on icon at bounding box center [38, 90] width 23 height 23
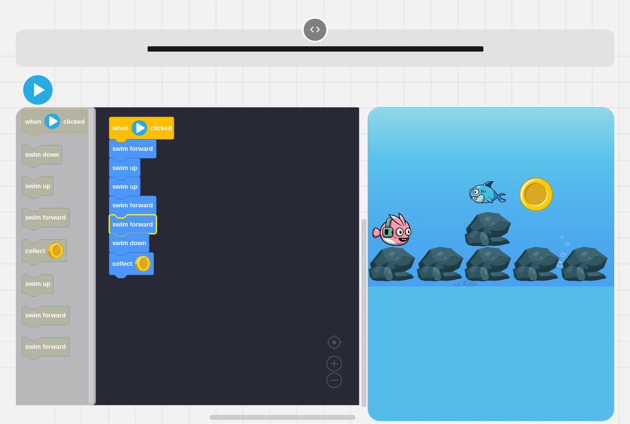
click at [31, 92] on icon at bounding box center [38, 90] width 24 height 24
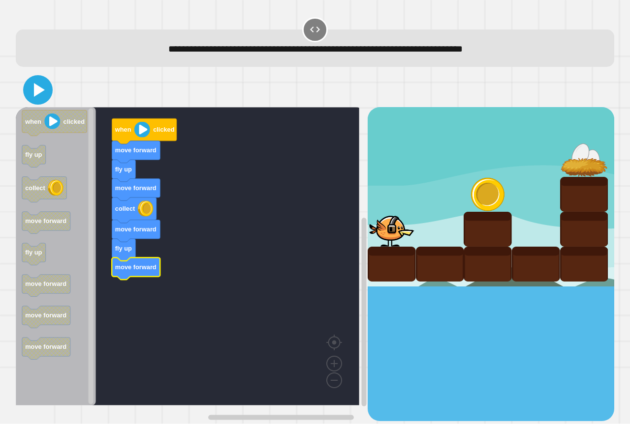
click at [35, 97] on icon at bounding box center [38, 90] width 24 height 24
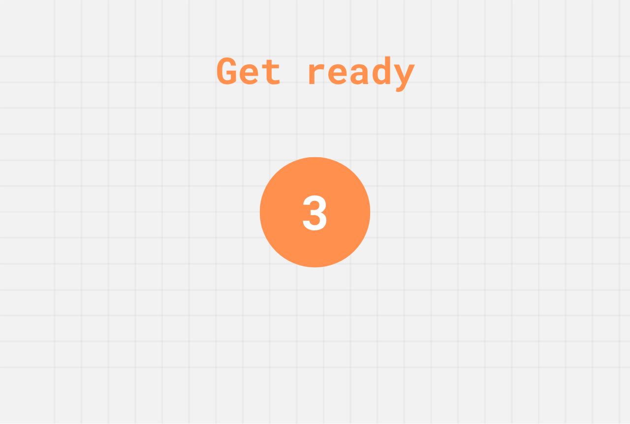
click at [18, 222] on div "Get ready 3" at bounding box center [315, 212] width 630 height 424
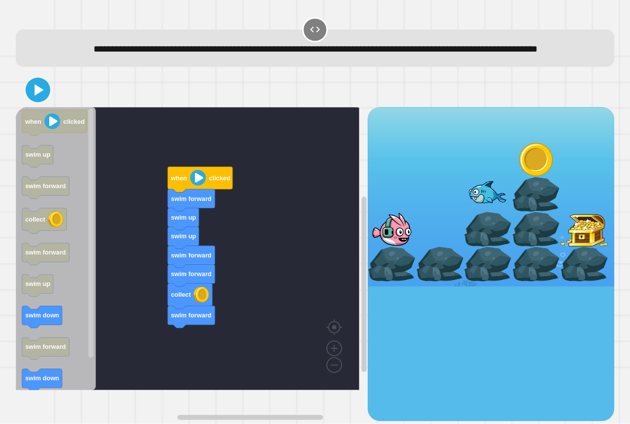
click at [184, 348] on div "when clicked swim forward swim up swim up swim forward swim forward collect swi…" at bounding box center [192, 264] width 352 height 314
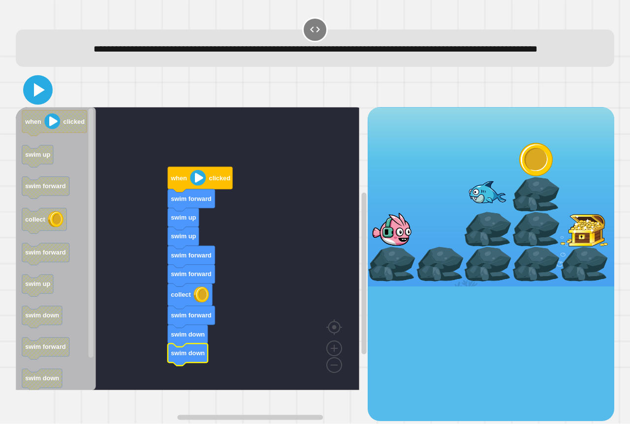
click at [36, 97] on icon at bounding box center [39, 90] width 11 height 14
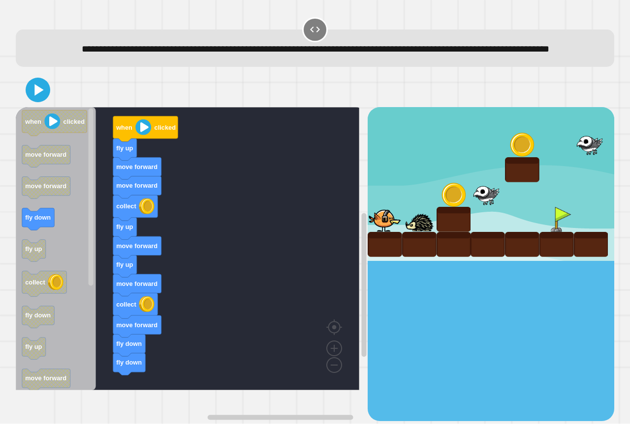
click at [115, 366] on div "when clicked fly up move forward move forward collect fly up move forward fly u…" at bounding box center [192, 264] width 352 height 314
click at [33, 102] on icon at bounding box center [38, 90] width 24 height 24
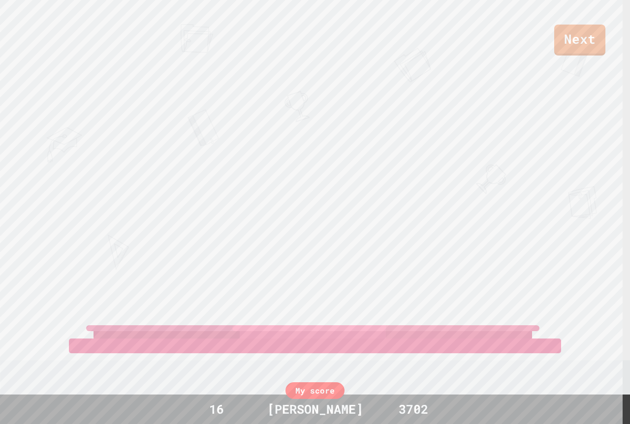
click at [338, 188] on div "Next [PERSON_NAME] [PERSON_NAME] TEAGAN View leaderboard" at bounding box center [315, 212] width 630 height 424
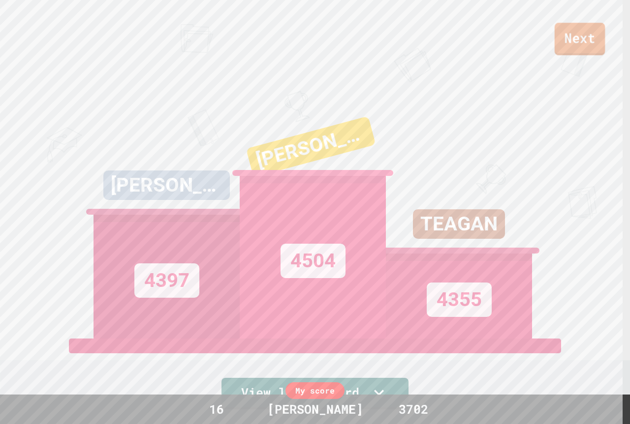
click at [569, 43] on link "Next" at bounding box center [579, 39] width 51 height 32
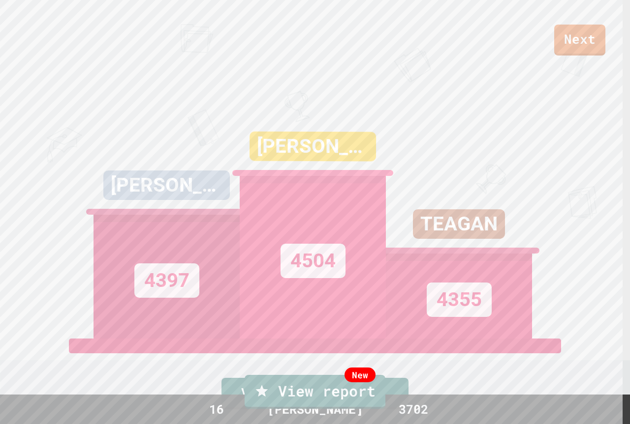
drag, startPoint x: 298, startPoint y: 269, endPoint x: 300, endPoint y: 262, distance: 7.3
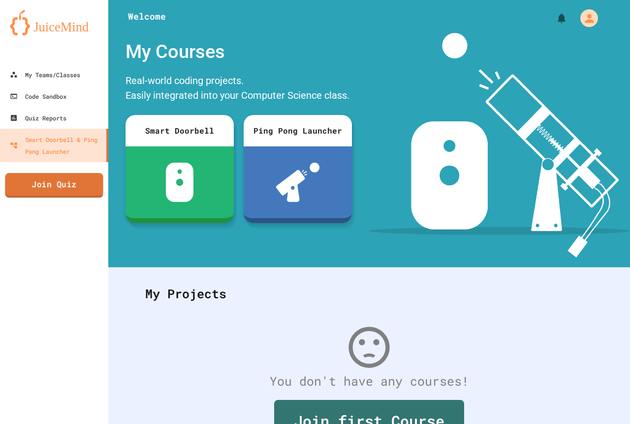
click at [71, 179] on link "Join Quiz" at bounding box center [54, 185] width 98 height 25
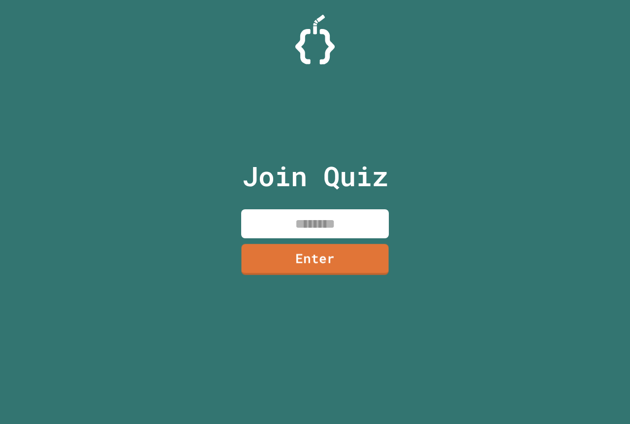
click at [305, 221] on input at bounding box center [315, 224] width 148 height 29
type input "********"
click at [323, 268] on link "Enter" at bounding box center [314, 259] width 147 height 31
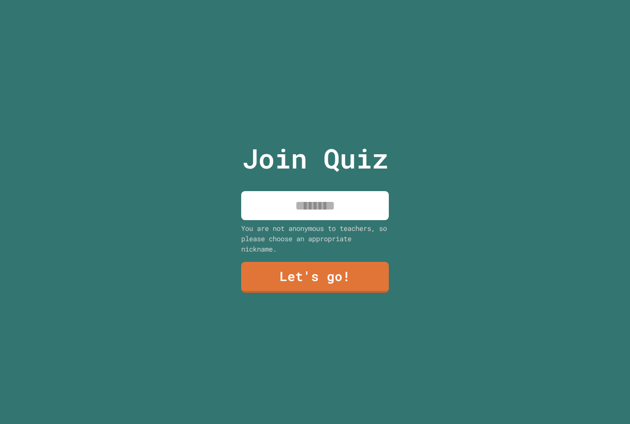
click at [334, 202] on input at bounding box center [315, 205] width 148 height 29
click at [345, 202] on input "*******" at bounding box center [315, 205] width 148 height 29
type input "*******"
click at [292, 267] on link "Let's go!" at bounding box center [315, 277] width 150 height 32
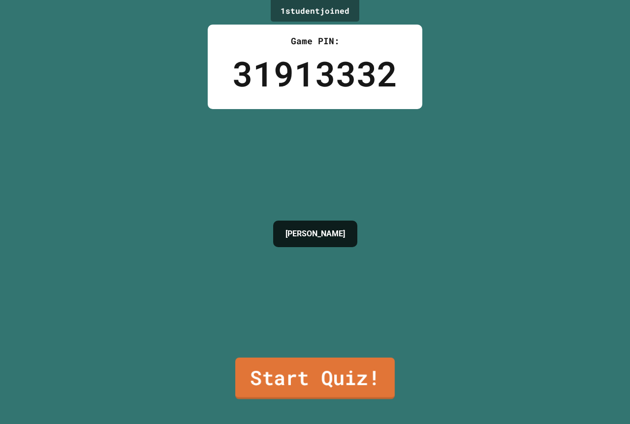
click at [334, 382] on link "Start Quiz!" at bounding box center [314, 379] width 159 height 42
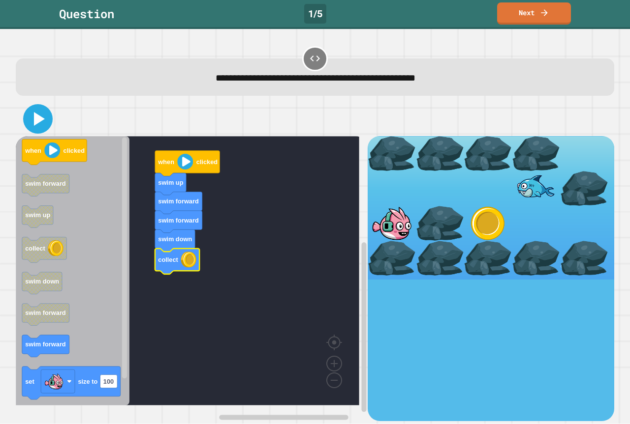
click at [39, 125] on icon at bounding box center [38, 119] width 24 height 24
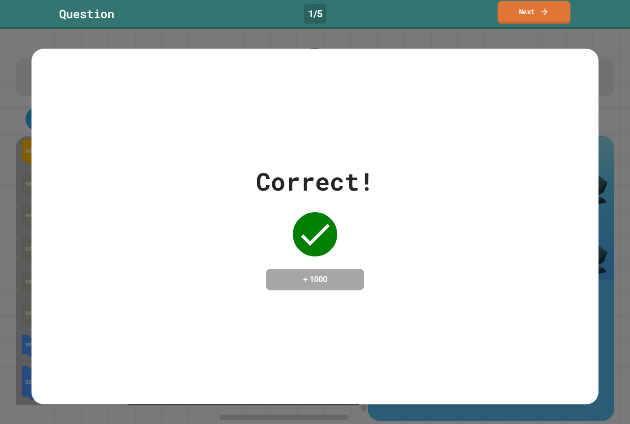
click at [518, 8] on link "Next" at bounding box center [533, 12] width 73 height 23
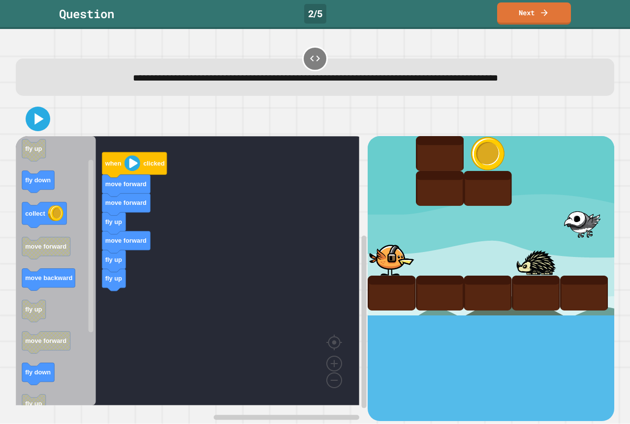
click at [119, 240] on div "when clicked move forward move forward fly up move forward fly up fly up when c…" at bounding box center [192, 278] width 352 height 285
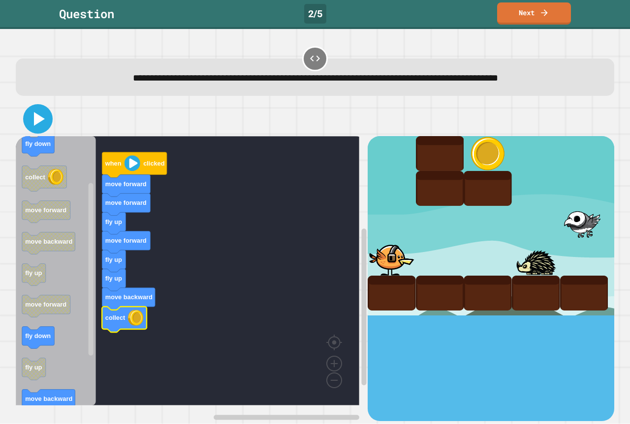
click at [39, 128] on icon at bounding box center [38, 119] width 24 height 24
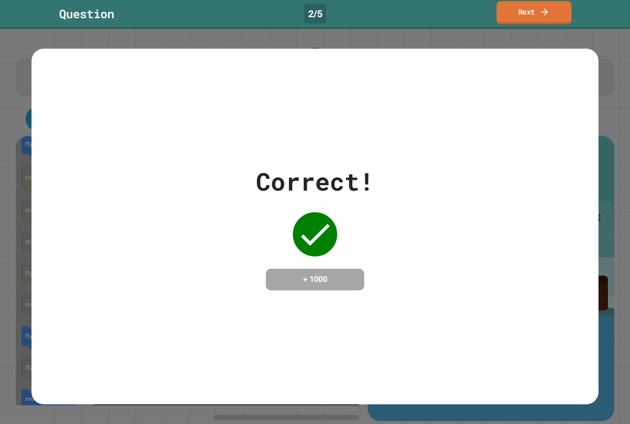
click at [522, 17] on link "Next" at bounding box center [533, 12] width 75 height 23
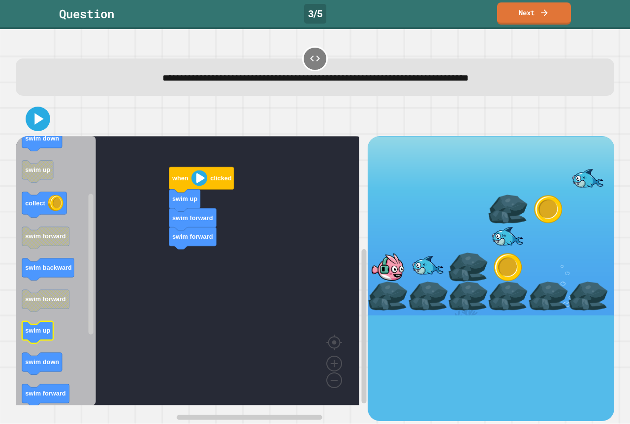
click at [42, 345] on icon "Blockly Workspace" at bounding box center [56, 271] width 80 height 270
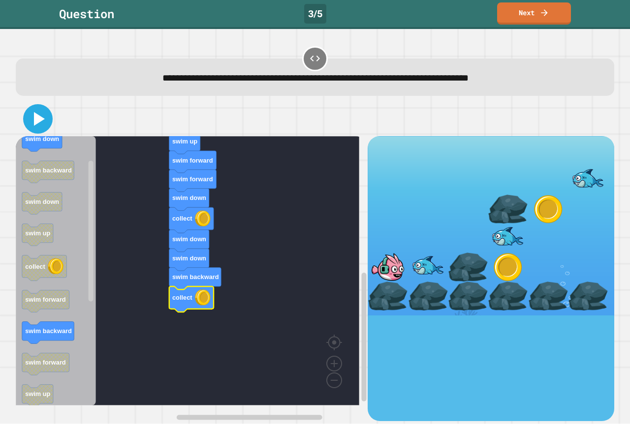
click at [43, 116] on icon at bounding box center [38, 119] width 24 height 24
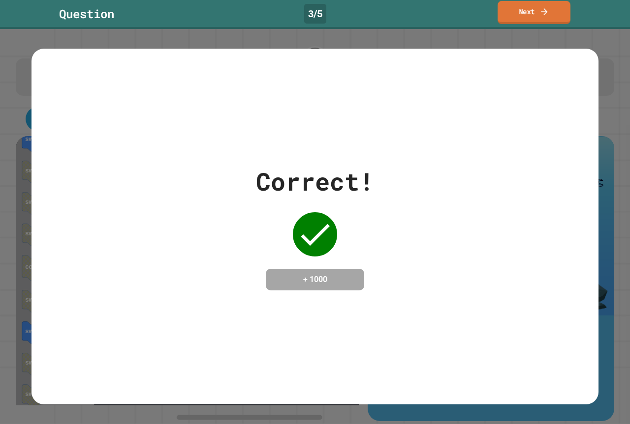
click at [522, 13] on link "Next" at bounding box center [533, 12] width 73 height 23
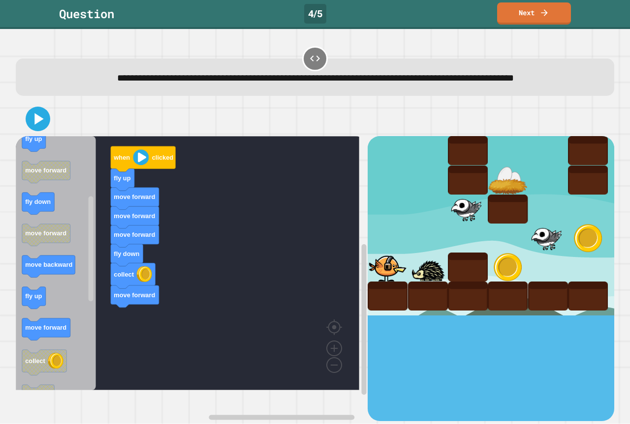
click at [103, 336] on div "when clicked fly up move forward move forward move forward fly down collect mov…" at bounding box center [192, 278] width 352 height 285
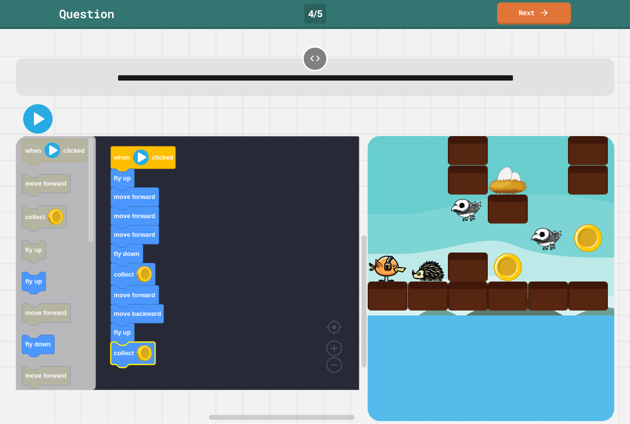
click at [36, 126] on icon at bounding box center [39, 119] width 11 height 14
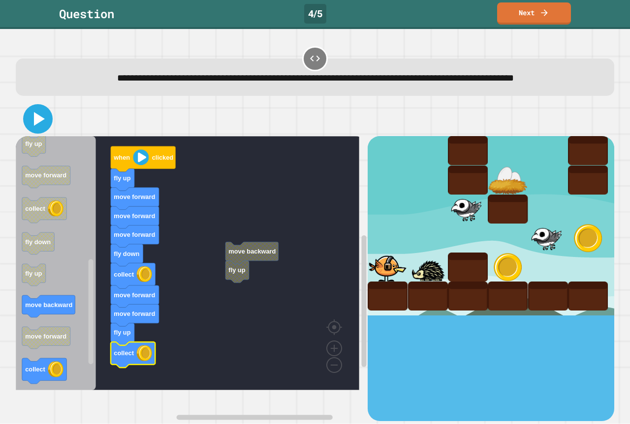
click at [34, 128] on icon at bounding box center [38, 119] width 24 height 24
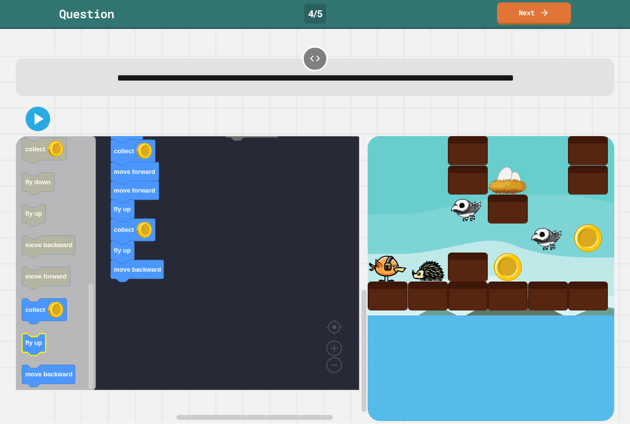
click at [38, 353] on icon "when clicked move forward collect fly up fly up move forward fly down move forw…" at bounding box center [56, 263] width 80 height 254
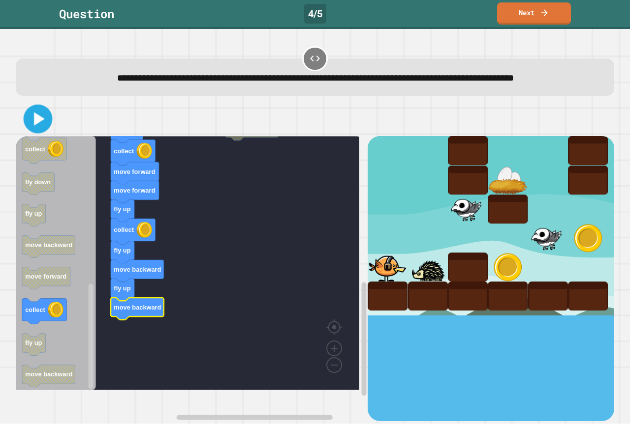
click at [36, 126] on icon at bounding box center [39, 119] width 11 height 13
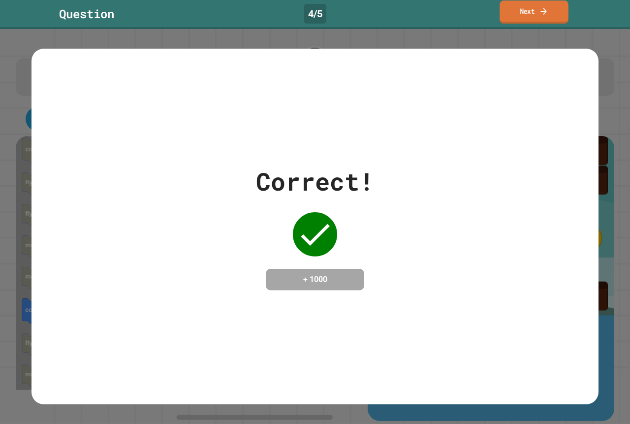
click at [531, 8] on link "Next" at bounding box center [533, 11] width 68 height 23
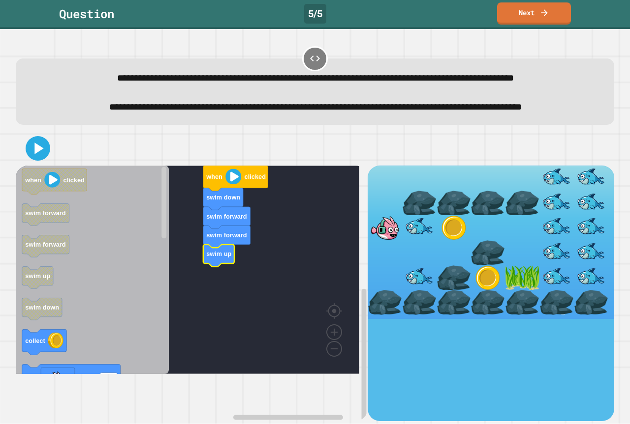
click at [44, 374] on icon "Blockly Workspace" at bounding box center [92, 270] width 153 height 209
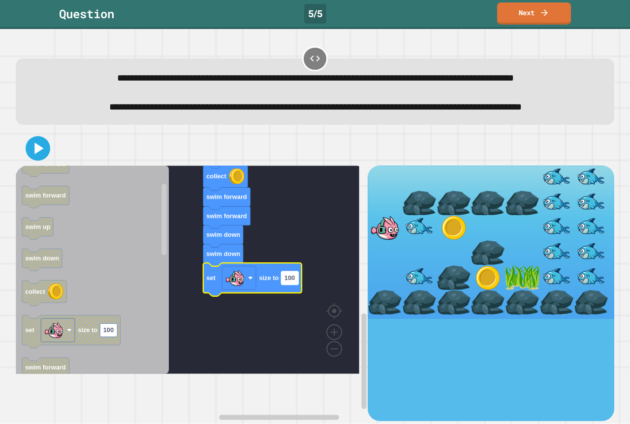
click at [297, 285] on rect "Blockly Workspace" at bounding box center [289, 277] width 17 height 13
type input "*"
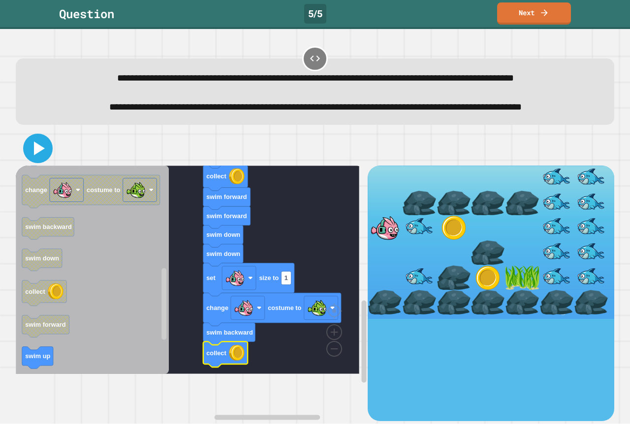
click at [41, 155] on icon at bounding box center [39, 149] width 11 height 14
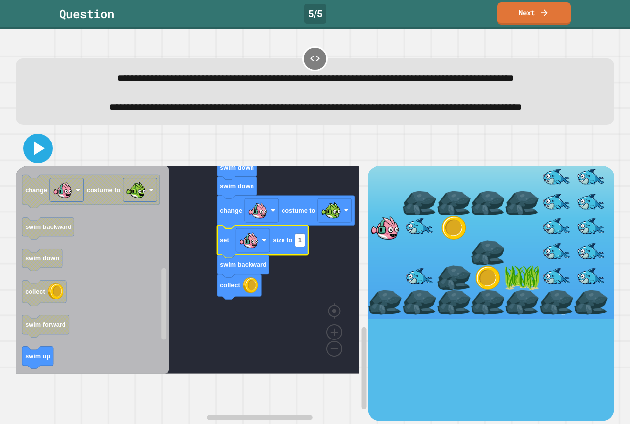
click at [43, 160] on icon at bounding box center [38, 149] width 24 height 24
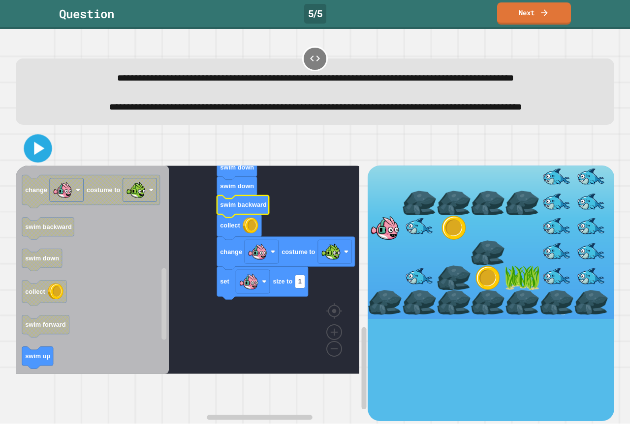
click at [36, 160] on icon at bounding box center [38, 148] width 23 height 23
drag, startPoint x: 559, startPoint y: 17, endPoint x: 555, endPoint y: 21, distance: 5.6
click at [559, 17] on link "Next" at bounding box center [533, 12] width 74 height 23
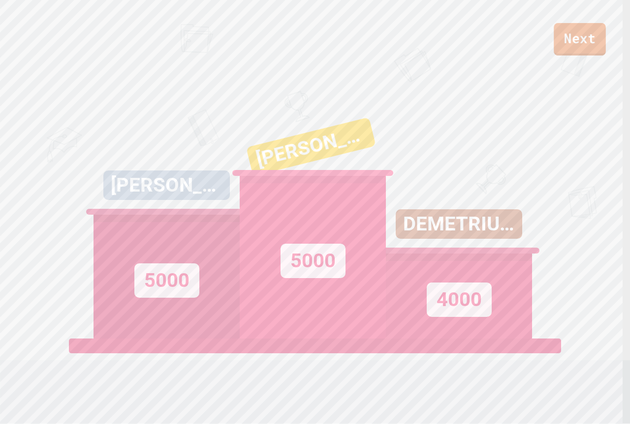
click at [572, 31] on link "Next" at bounding box center [579, 39] width 52 height 32
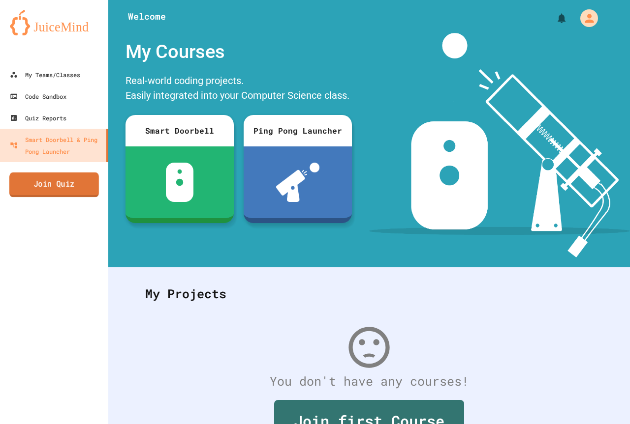
click at [49, 179] on link "Join Quiz" at bounding box center [54, 185] width 90 height 25
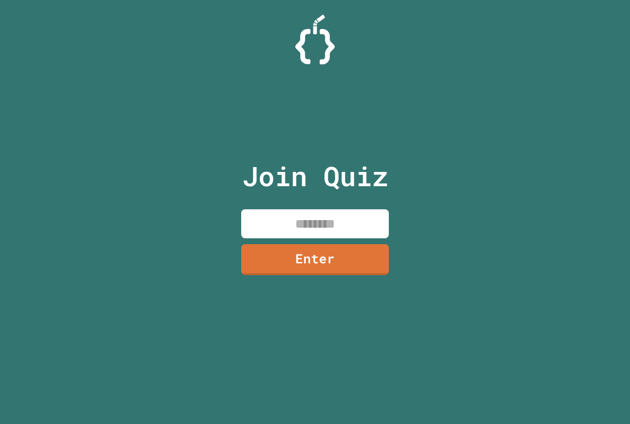
click at [365, 223] on input at bounding box center [315, 224] width 148 height 29
paste input "********"
type input "********"
drag, startPoint x: 348, startPoint y: 249, endPoint x: 346, endPoint y: 244, distance: 5.8
click at [346, 244] on link "Enter" at bounding box center [315, 258] width 146 height 32
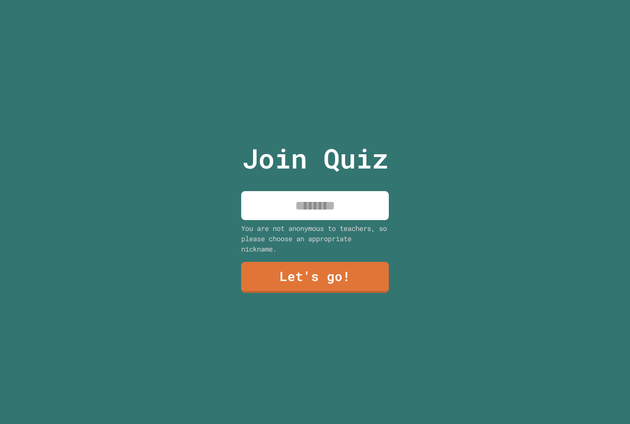
click at [335, 202] on input at bounding box center [315, 205] width 148 height 29
type input "*******"
click at [264, 261] on link "Let's go!" at bounding box center [315, 277] width 148 height 32
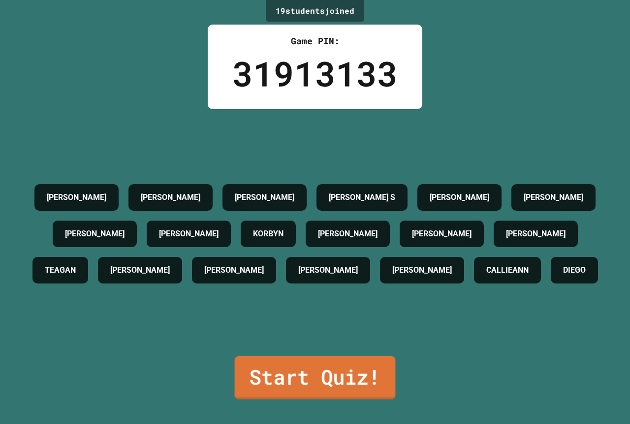
click at [292, 364] on link "Start Quiz!" at bounding box center [315, 378] width 161 height 43
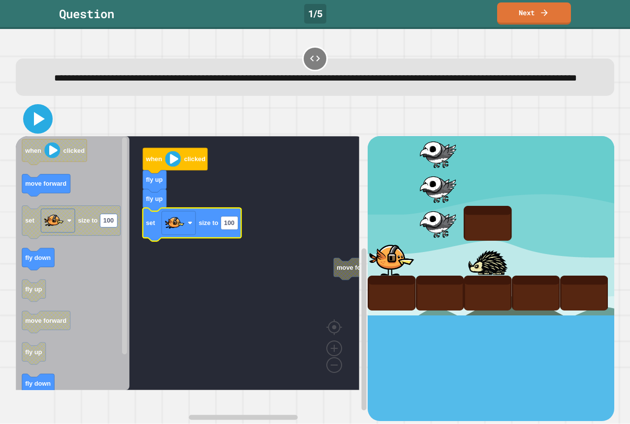
click at [33, 126] on icon at bounding box center [38, 119] width 24 height 24
click at [27, 122] on div at bounding box center [315, 119] width 598 height 34
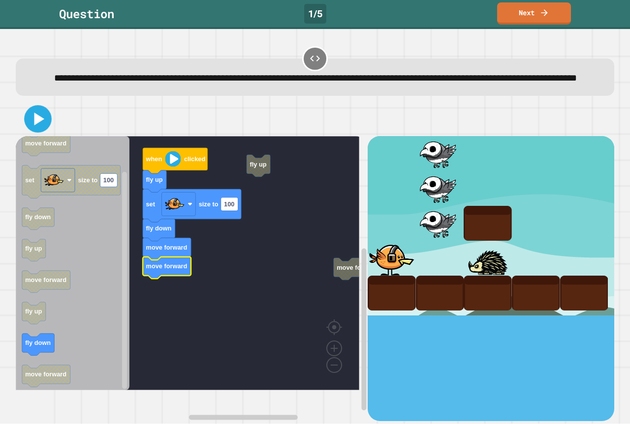
click at [43, 130] on icon at bounding box center [38, 119] width 22 height 22
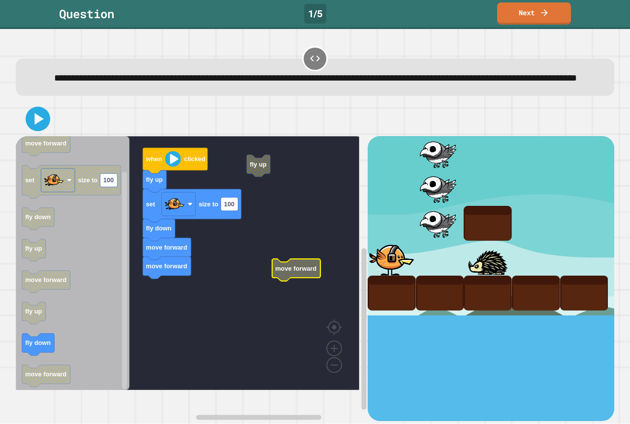
click at [261, 179] on g "fly up when clicked fly up set size to 100 fly down move forward move forward m…" at bounding box center [195, 263] width 358 height 254
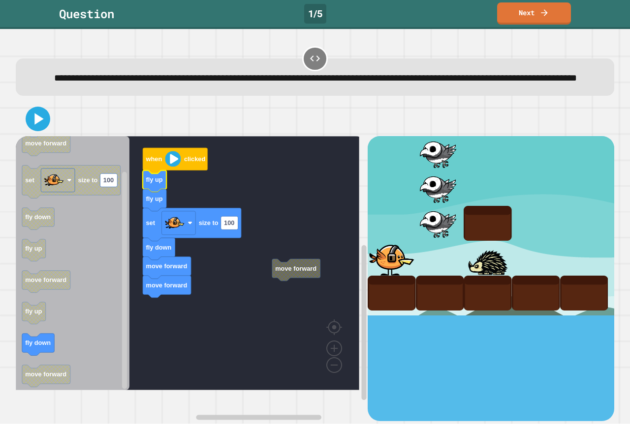
click at [37, 136] on div at bounding box center [315, 119] width 598 height 34
click at [39, 131] on icon at bounding box center [38, 119] width 24 height 24
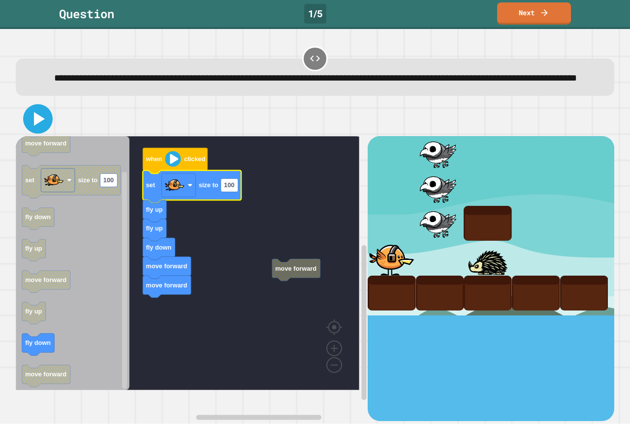
click at [34, 124] on icon at bounding box center [38, 119] width 24 height 24
click at [190, 188] on image "Blockly Workspace" at bounding box center [189, 185] width 5 height 5
click at [237, 192] on rect "Blockly Workspace" at bounding box center [229, 185] width 17 height 13
type input "*"
click at [44, 130] on icon at bounding box center [37, 119] width 21 height 21
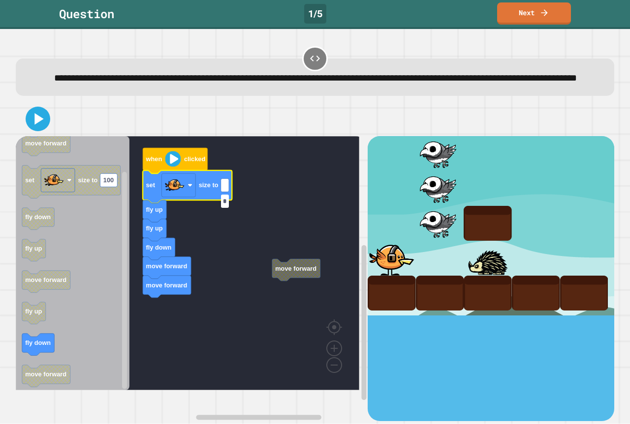
click at [226, 202] on input "*" at bounding box center [225, 201] width 8 height 13
type input "***"
click at [38, 127] on icon at bounding box center [38, 119] width 24 height 24
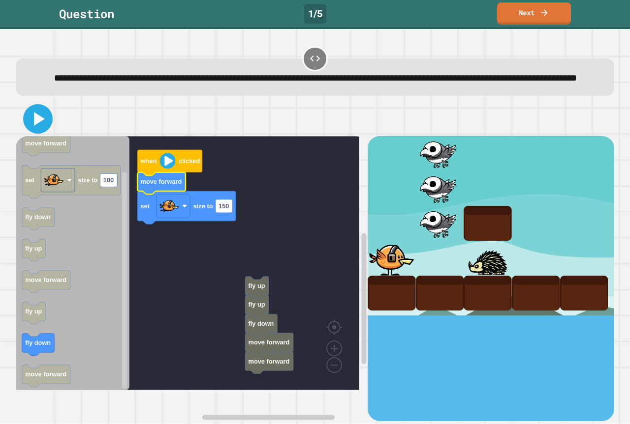
click at [47, 131] on icon at bounding box center [38, 119] width 24 height 24
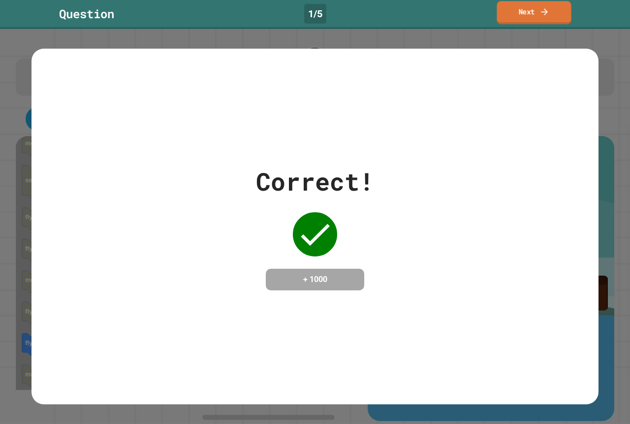
click at [557, 8] on link "Next" at bounding box center [533, 12] width 74 height 23
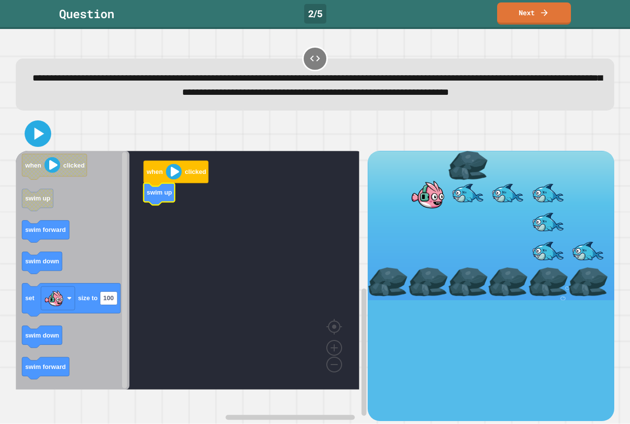
click at [34, 140] on icon at bounding box center [39, 134] width 10 height 12
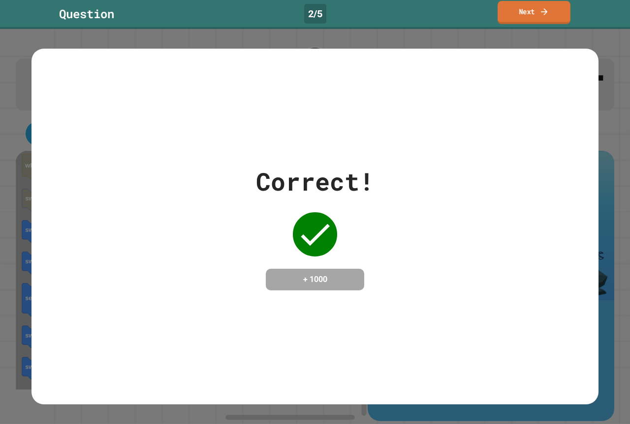
click at [543, 9] on icon at bounding box center [544, 11] width 10 height 10
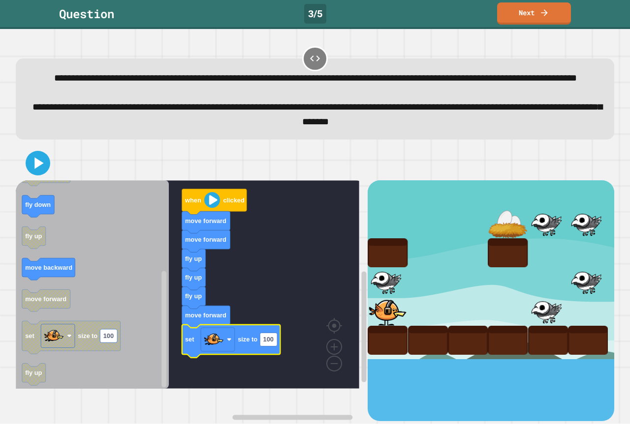
click at [274, 358] on icon "Blockly Workspace" at bounding box center [231, 341] width 98 height 33
click at [273, 344] on text "100" at bounding box center [268, 339] width 10 height 7
type input "*"
click at [38, 170] on icon at bounding box center [39, 163] width 11 height 14
click at [29, 175] on icon at bounding box center [38, 163] width 24 height 24
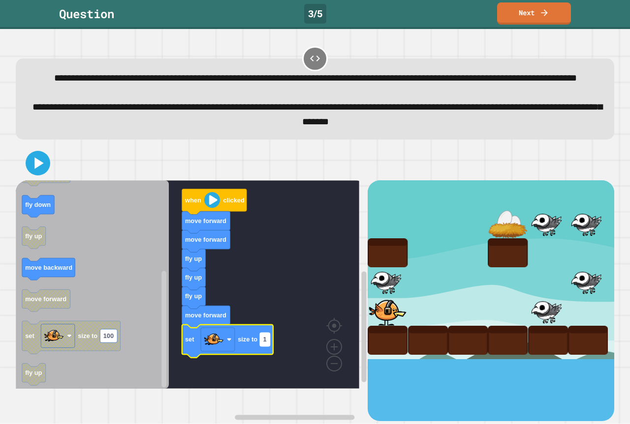
click at [267, 346] on rect "Blockly Workspace" at bounding box center [265, 339] width 10 height 13
type input "***"
click at [41, 172] on icon at bounding box center [38, 163] width 23 height 23
click at [521, 13] on link "Next" at bounding box center [534, 11] width 66 height 23
